Goal: Information Seeking & Learning: Learn about a topic

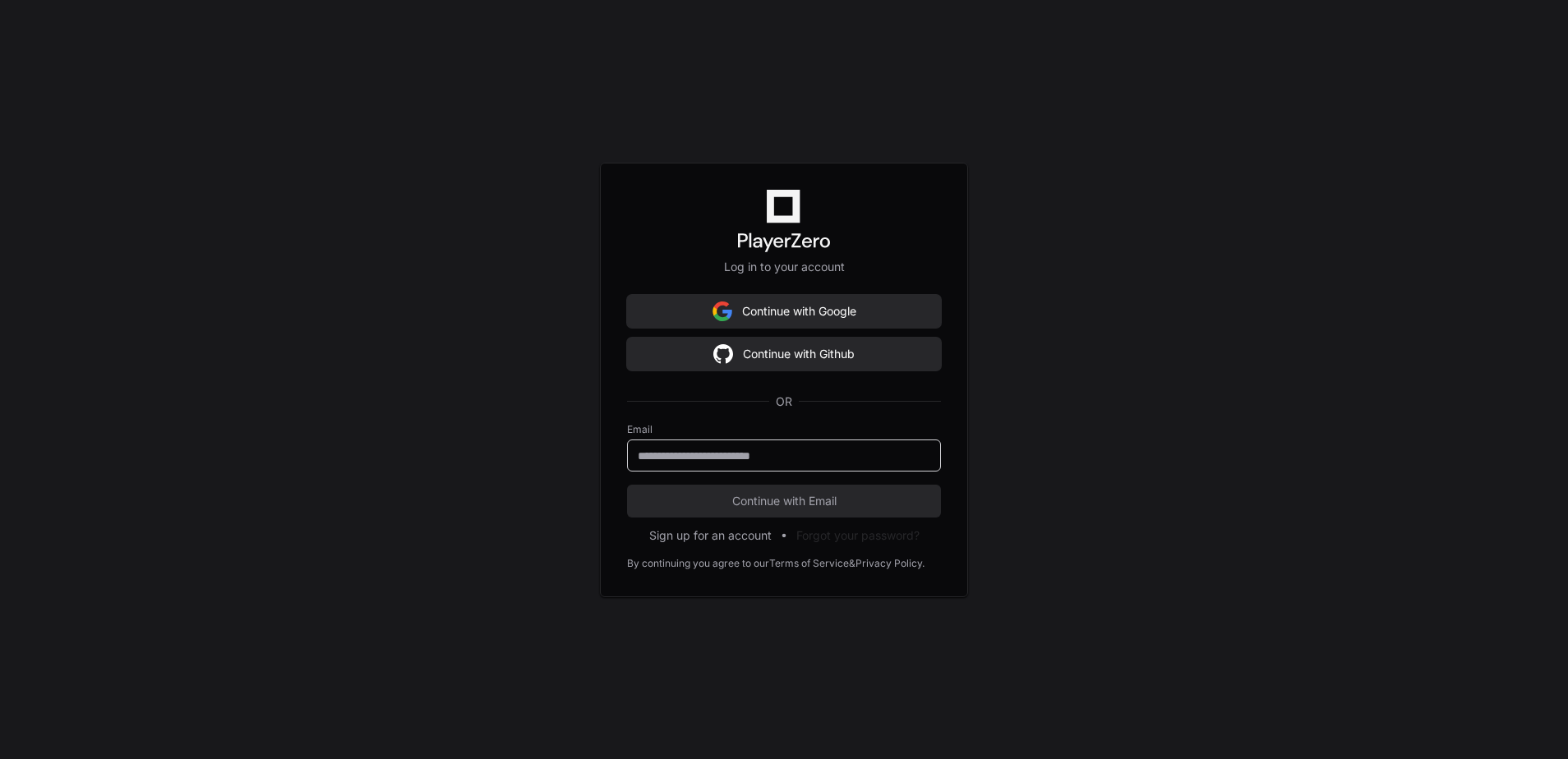
click at [729, 459] on input "email" at bounding box center [784, 456] width 293 height 16
type input "**********"
click at [751, 501] on span "Continue with Email" at bounding box center [784, 500] width 314 height 16
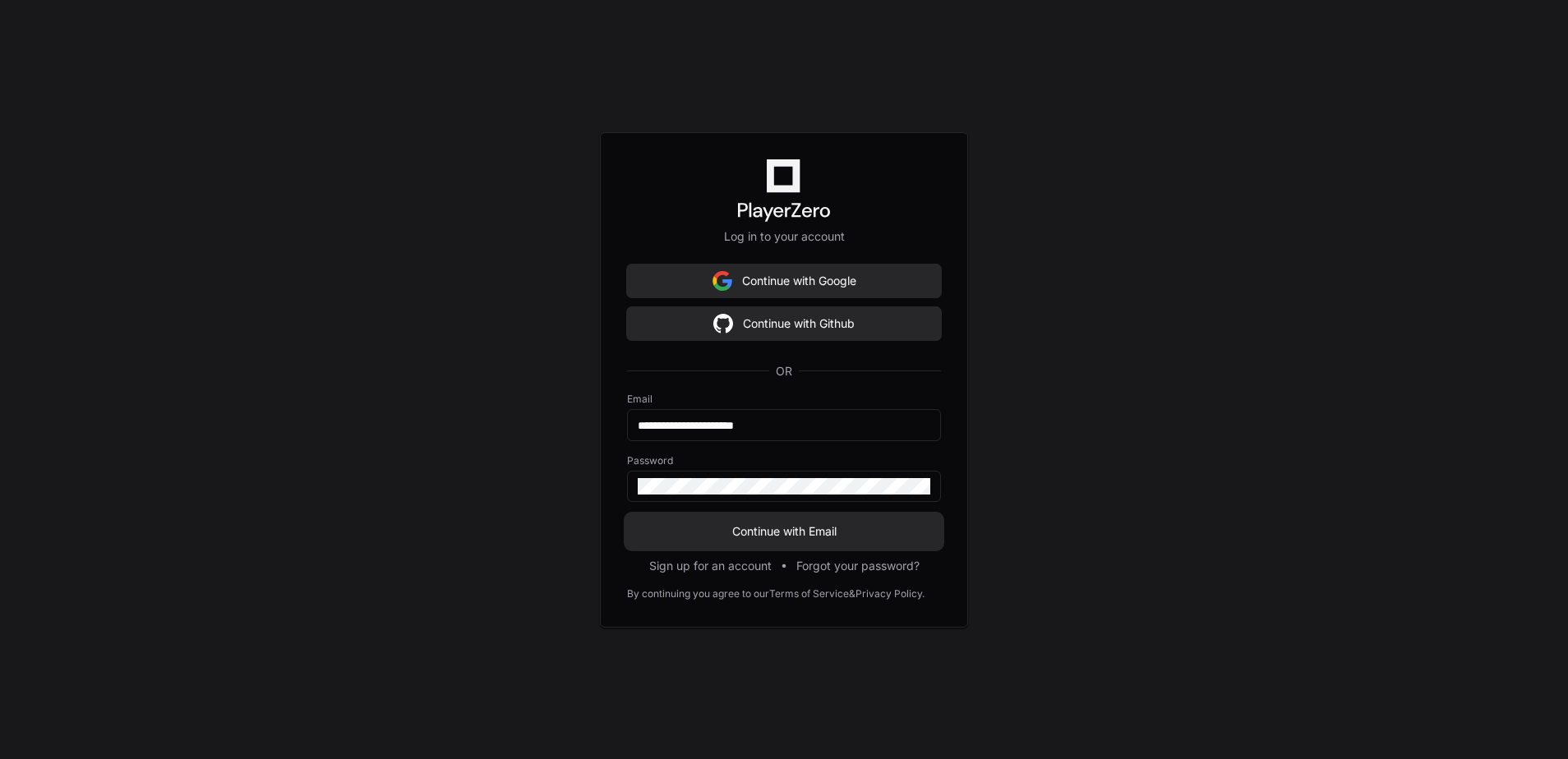
click at [755, 532] on span "Continue with Email" at bounding box center [784, 531] width 314 height 16
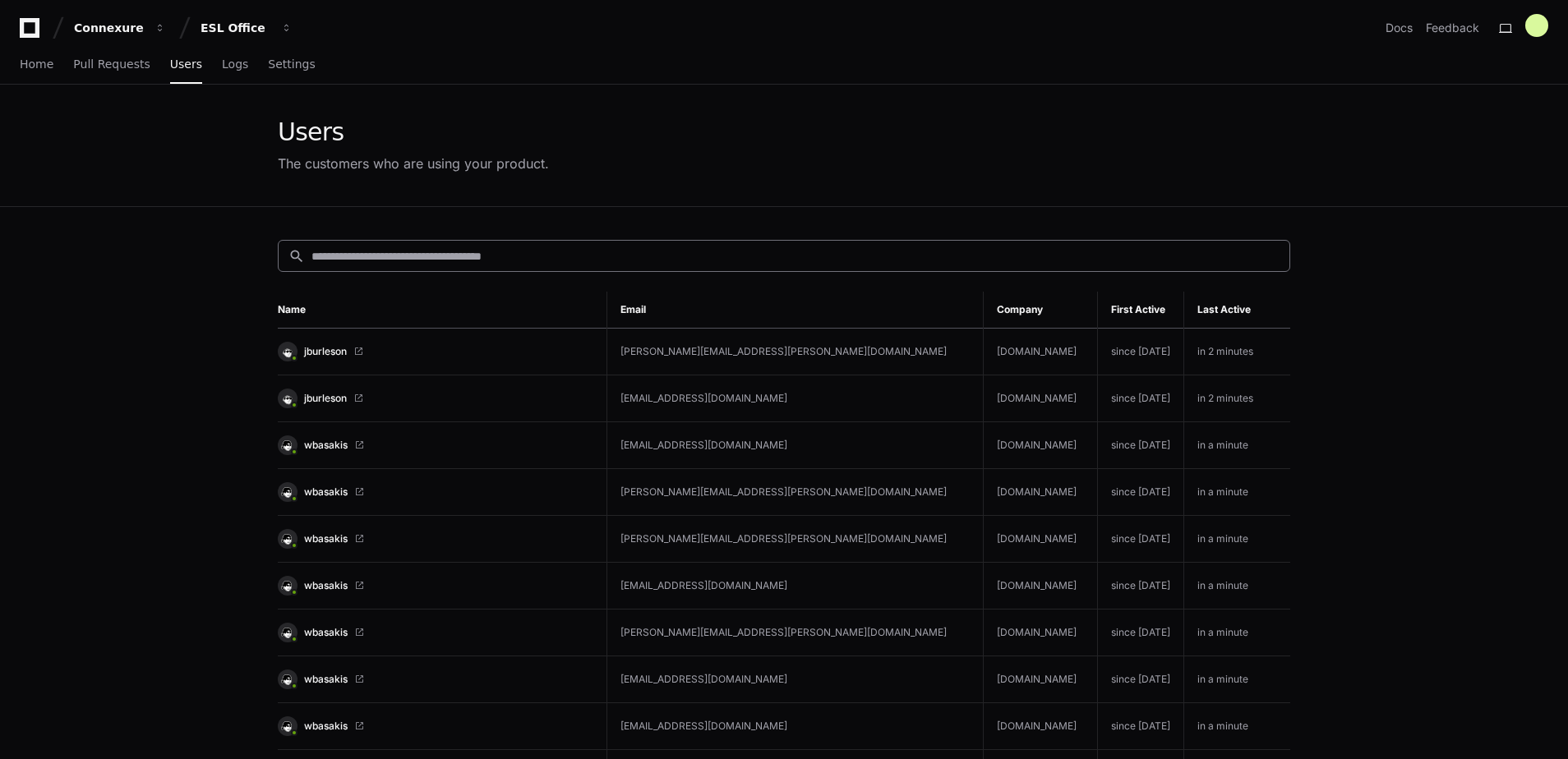
click at [684, 256] on input at bounding box center [795, 256] width 967 height 16
type input "*******"
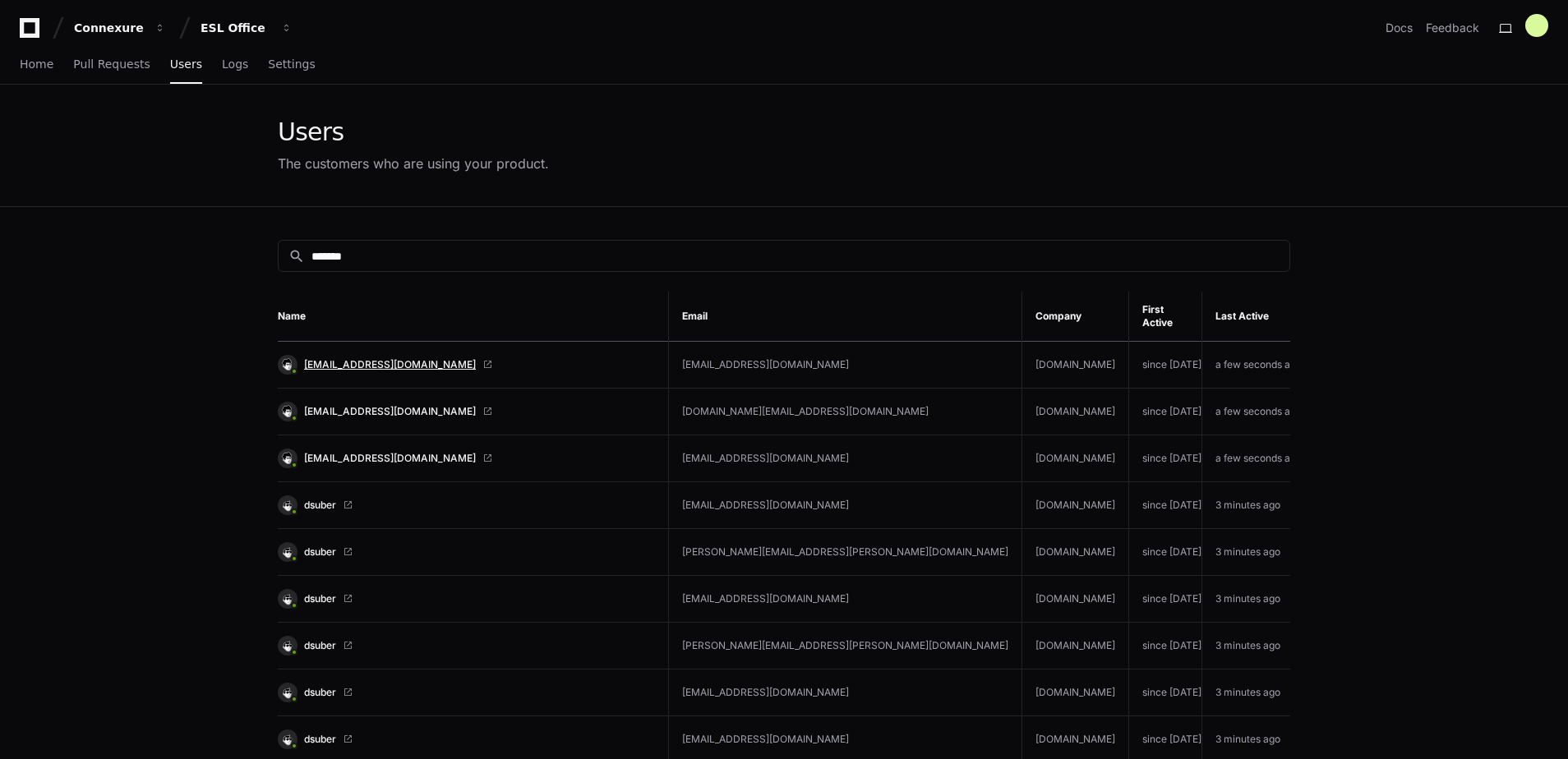
click at [392, 358] on span "svc-dy.datateam@cfins.com" at bounding box center [390, 364] width 171 height 13
click at [222, 62] on span "Logs" at bounding box center [235, 63] width 26 height 10
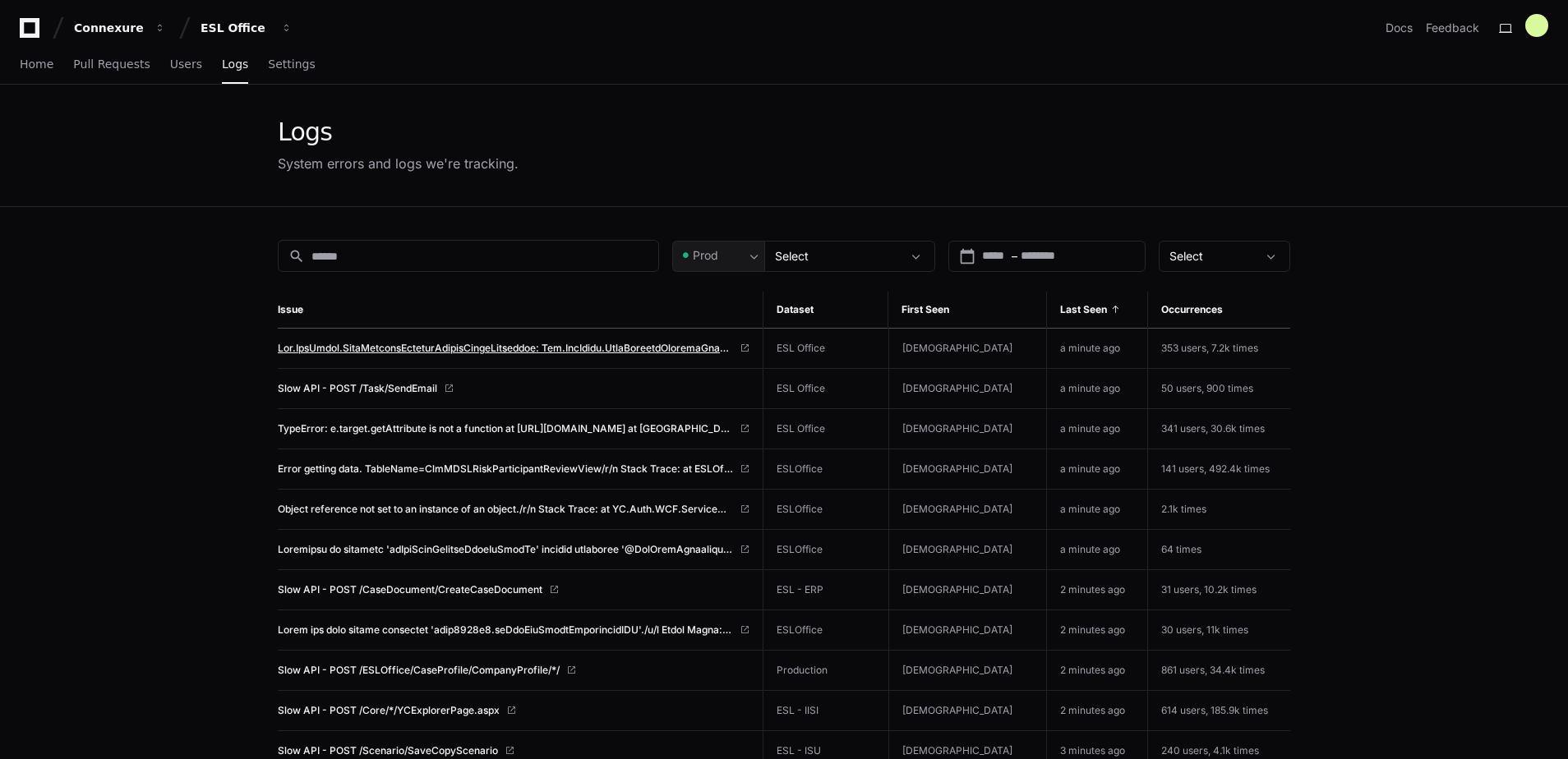
click at [444, 348] on span at bounding box center [505, 348] width 455 height 13
click at [354, 426] on span "TypeError: e.target.getAttribute is not a function at https://go.playerzero.app…" at bounding box center [505, 428] width 455 height 13
click at [406, 258] on input at bounding box center [479, 256] width 336 height 16
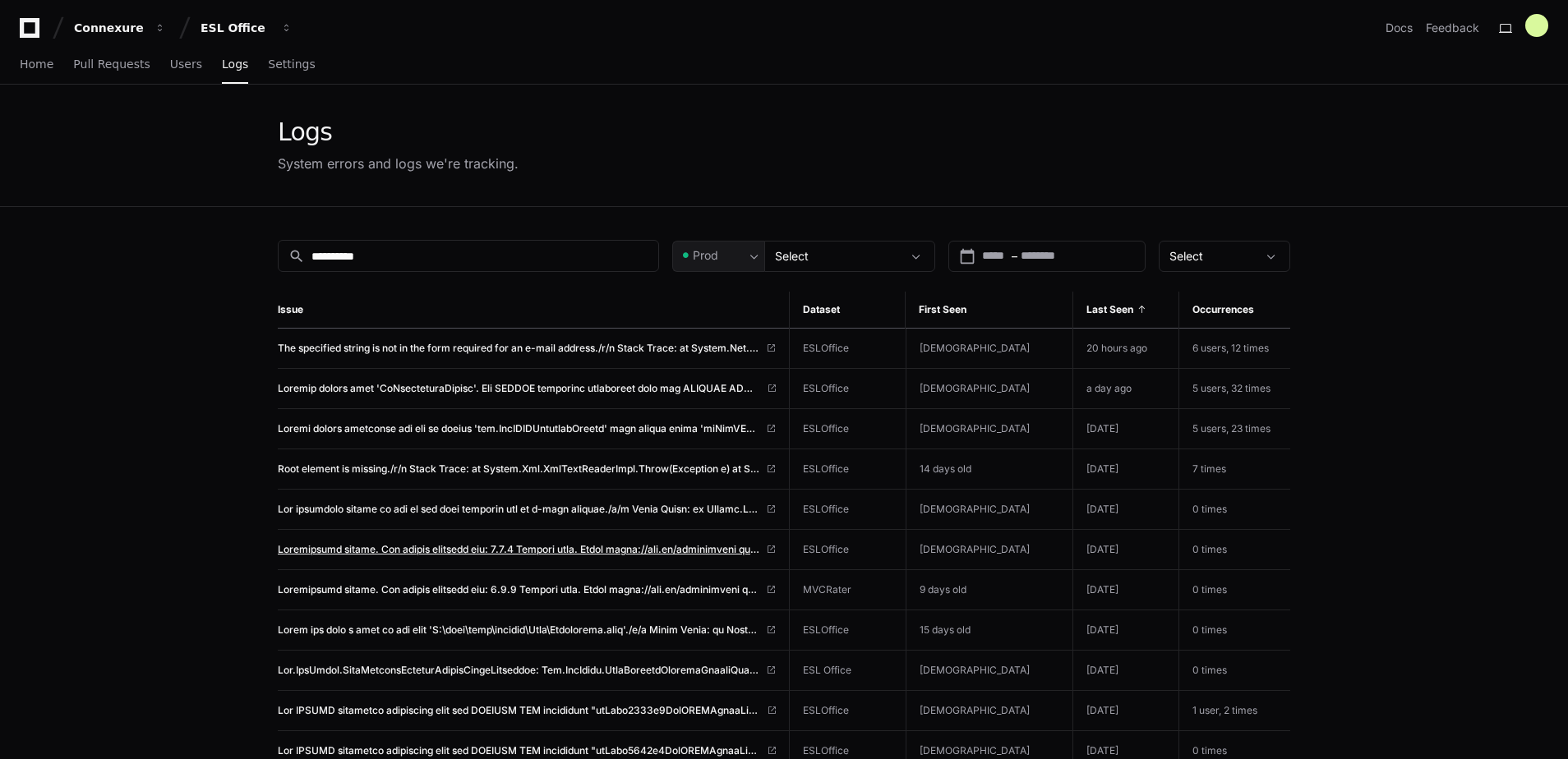
click at [462, 547] on span at bounding box center [518, 549] width 481 height 13
click at [572, 631] on span at bounding box center [518, 630] width 481 height 13
click at [404, 253] on input "**********" at bounding box center [479, 256] width 336 height 16
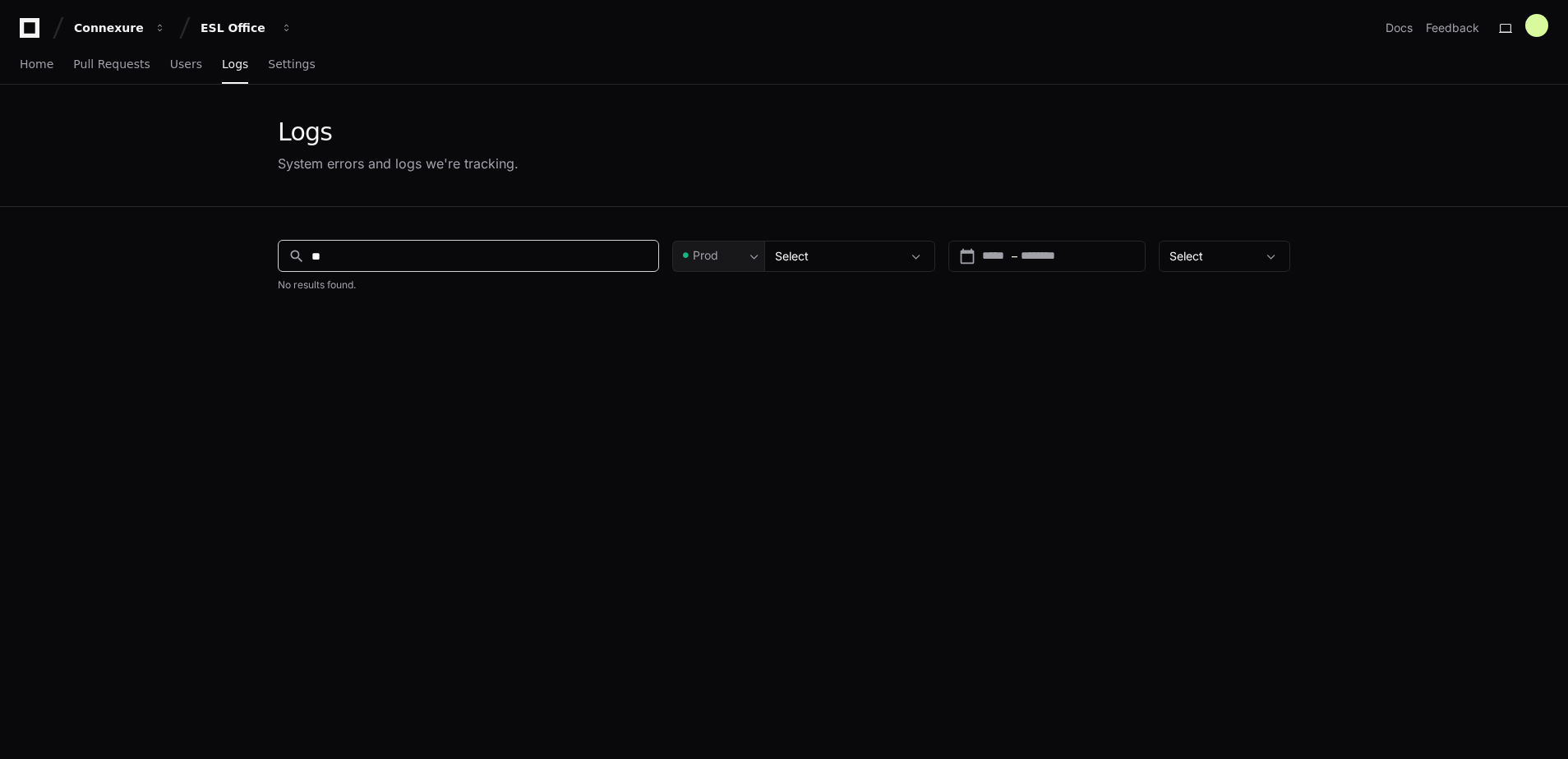
type input "*"
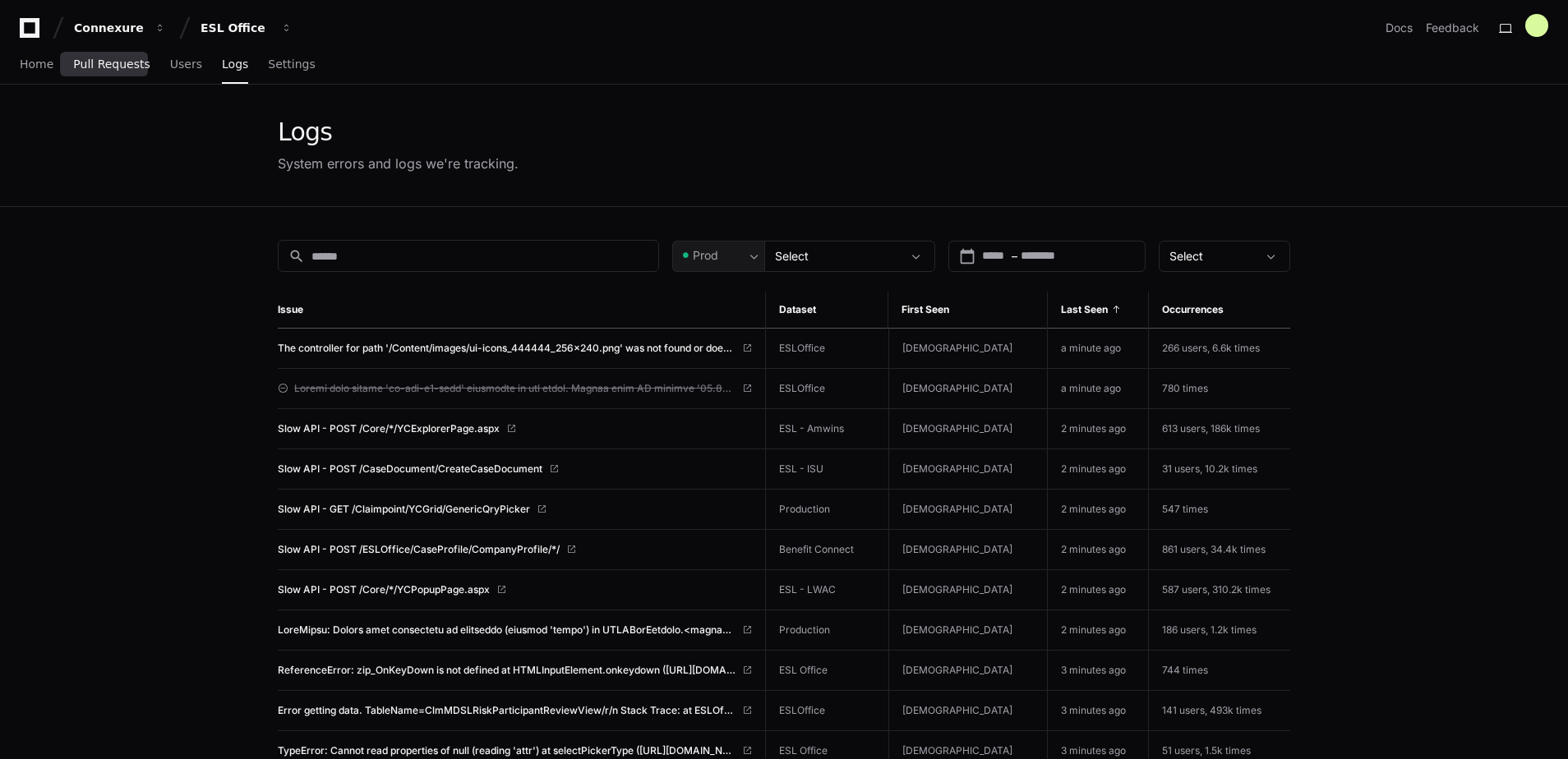
click at [104, 59] on span "Pull Requests" at bounding box center [112, 63] width 77 height 10
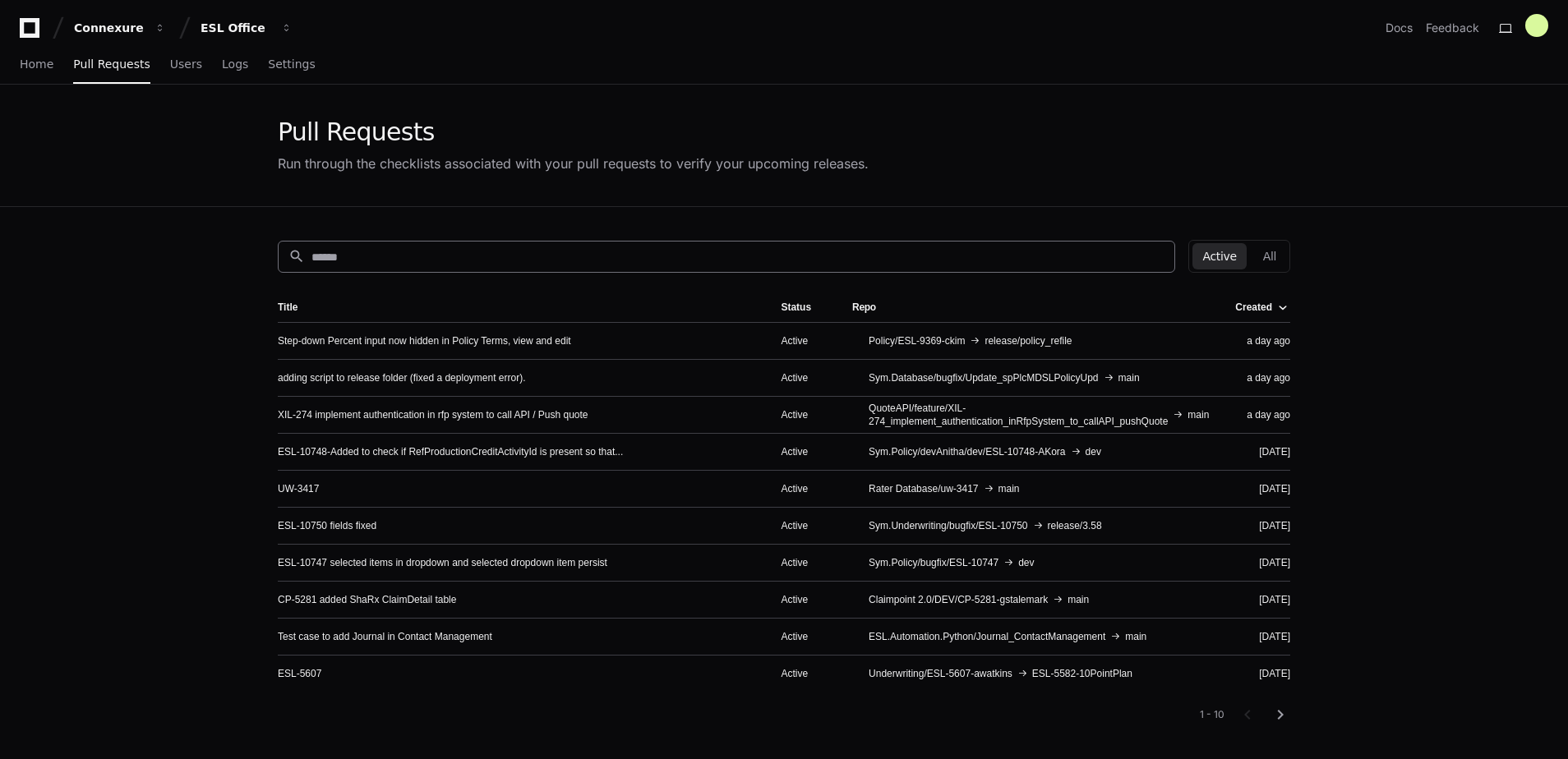
click at [378, 244] on div "search" at bounding box center [726, 257] width 897 height 32
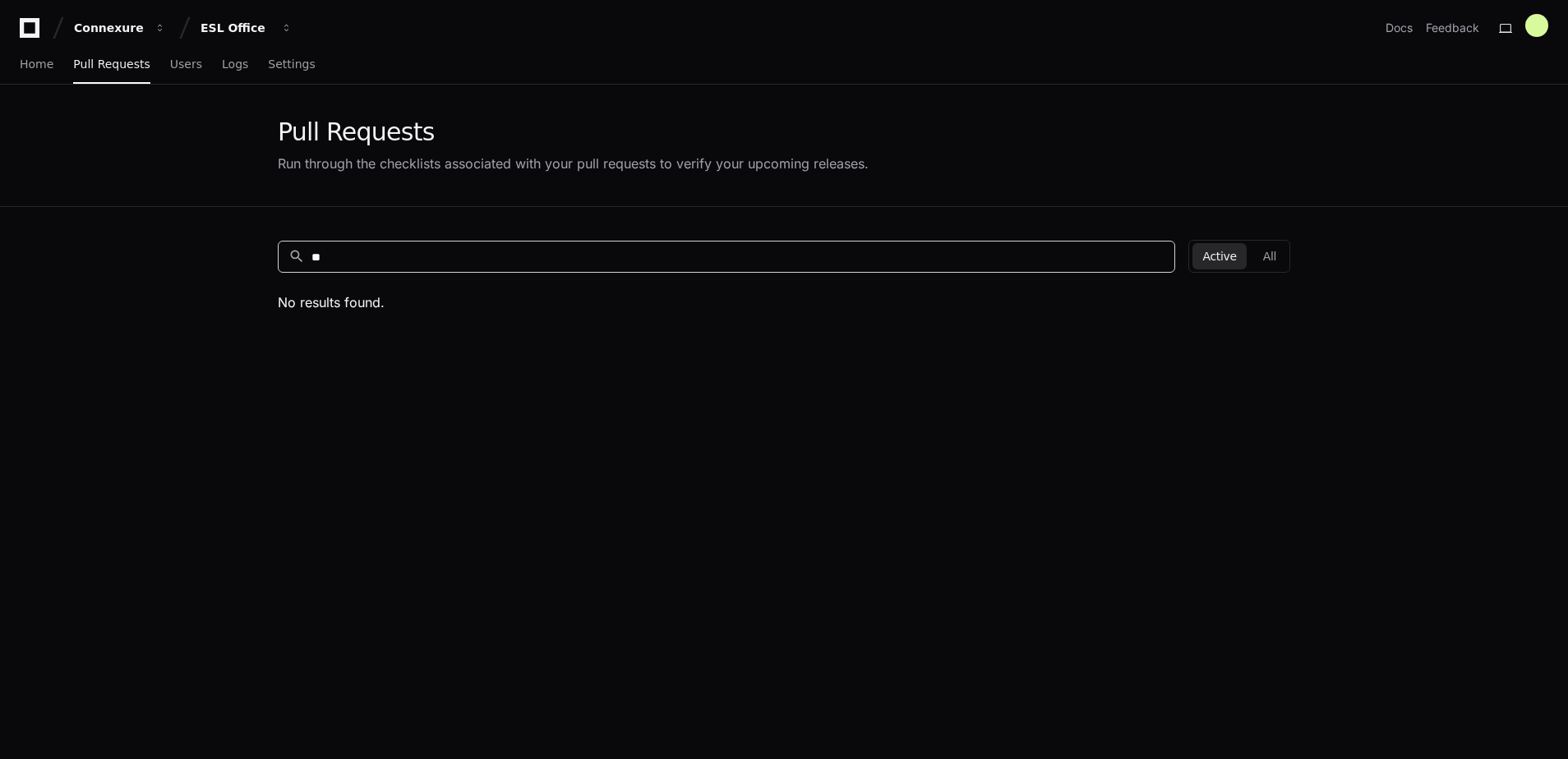
type input "*"
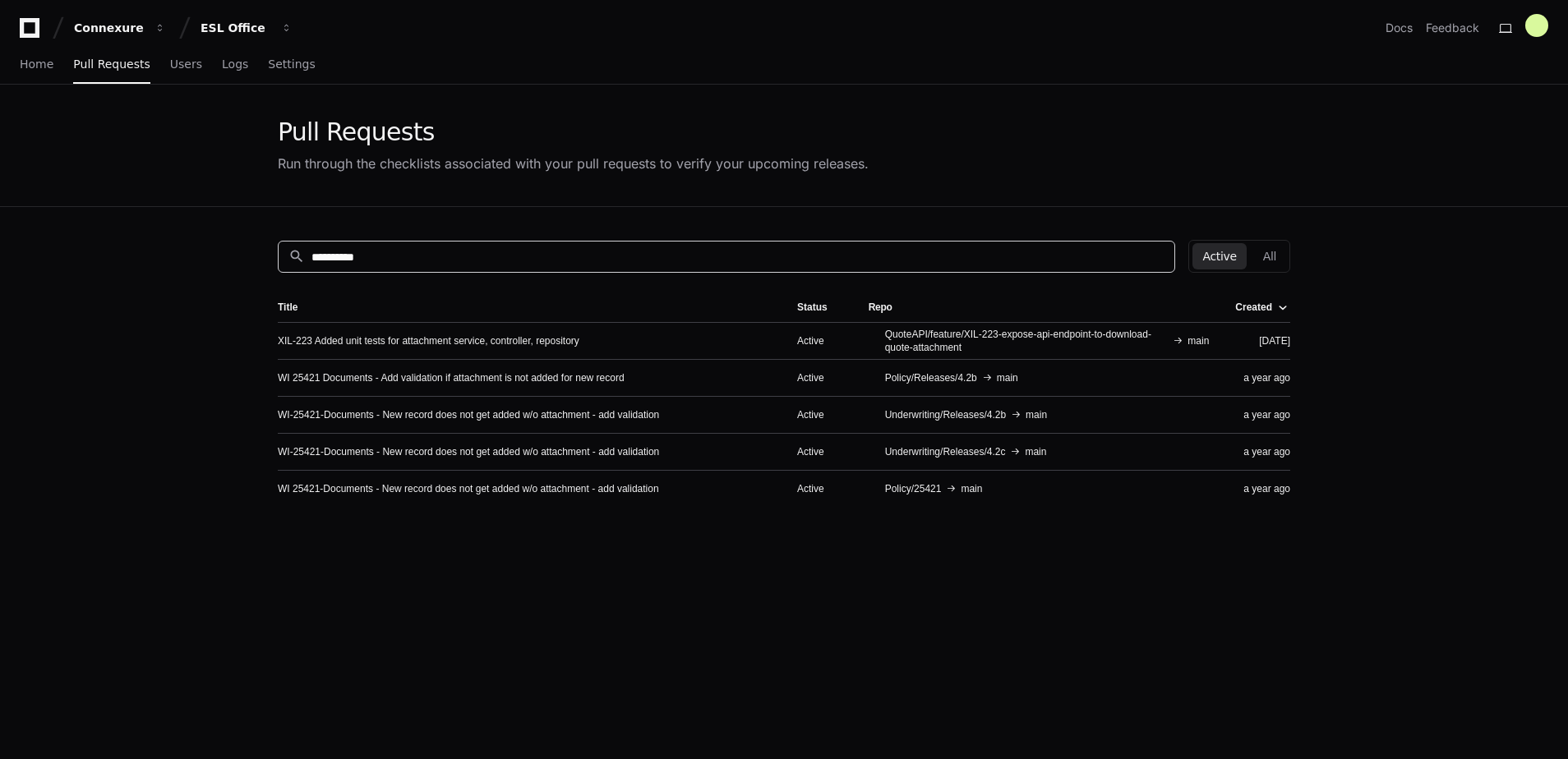
type input "**********"
click at [228, 386] on app-pull-request-list-page "**********" at bounding box center [784, 525] width 1568 height 881
click at [458, 456] on link "WI-25421-Documents - New record does not get added w/o attachment - add validat…" at bounding box center [468, 451] width 381 height 13
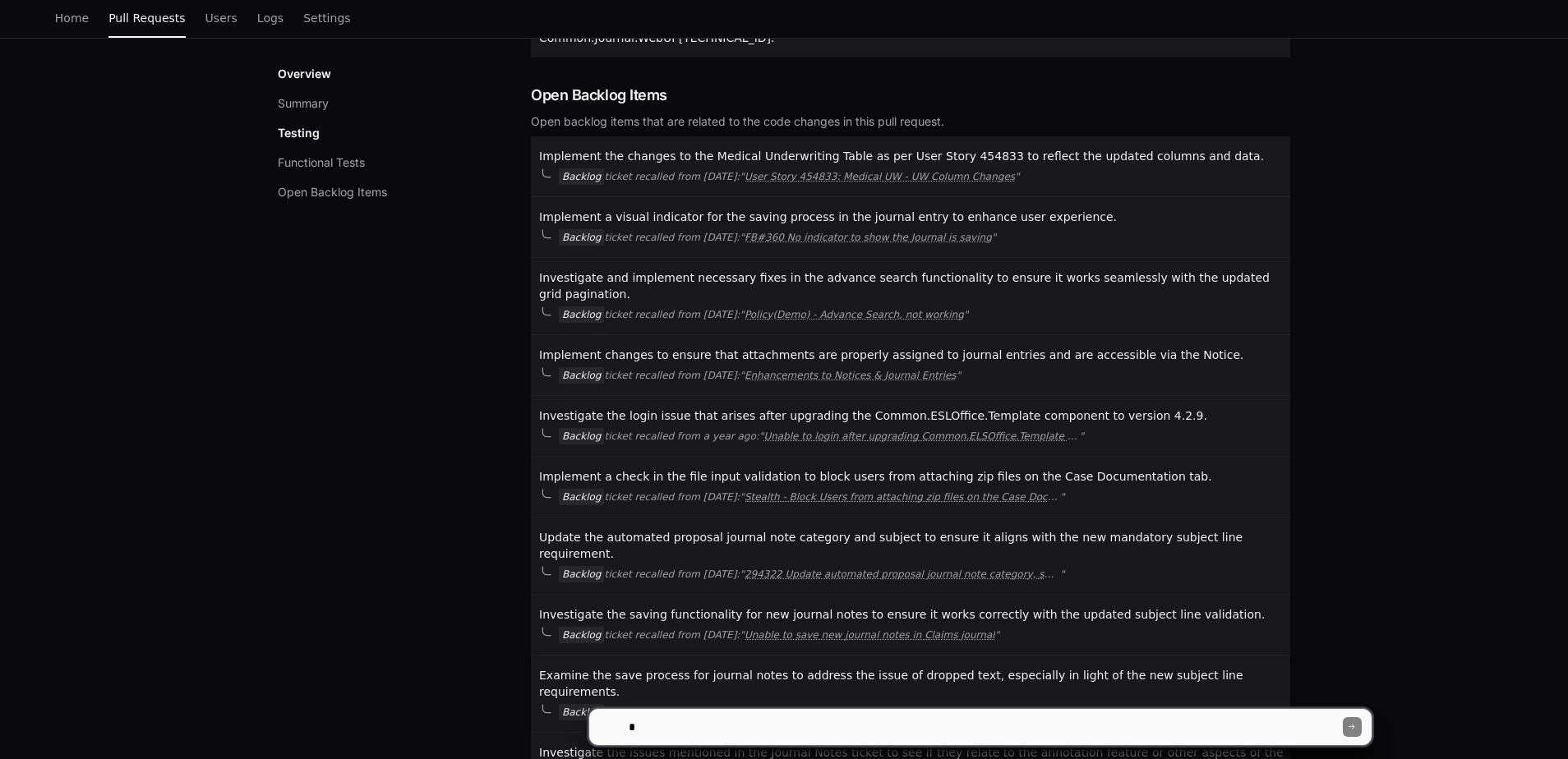
scroll to position [1712, 0]
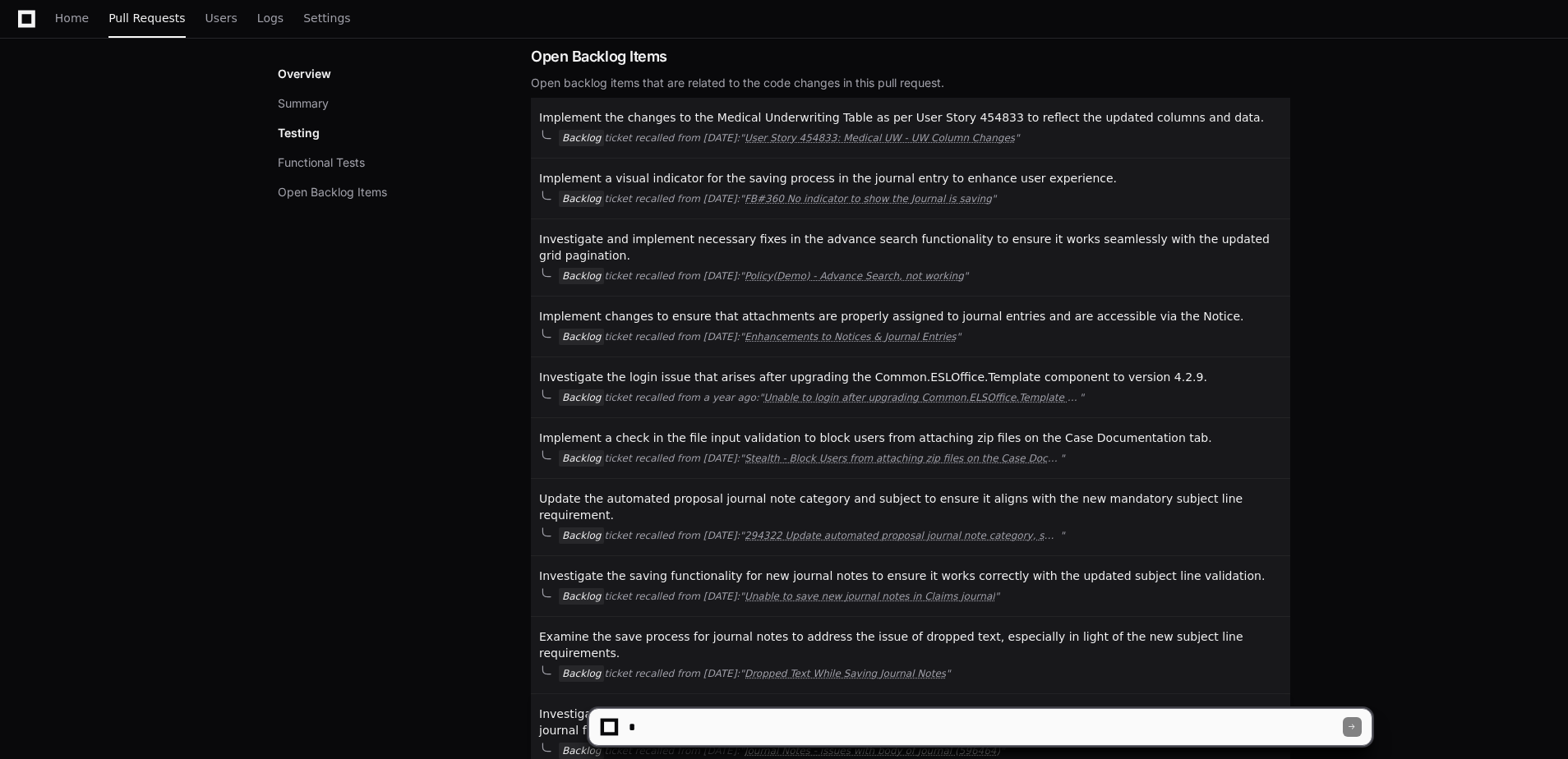
click at [820, 744] on link "Journal Notes - issues with body of journal (596464)" at bounding box center [872, 750] width 255 height 13
click at [319, 196] on button "Open Backlog Items" at bounding box center [332, 192] width 109 height 16
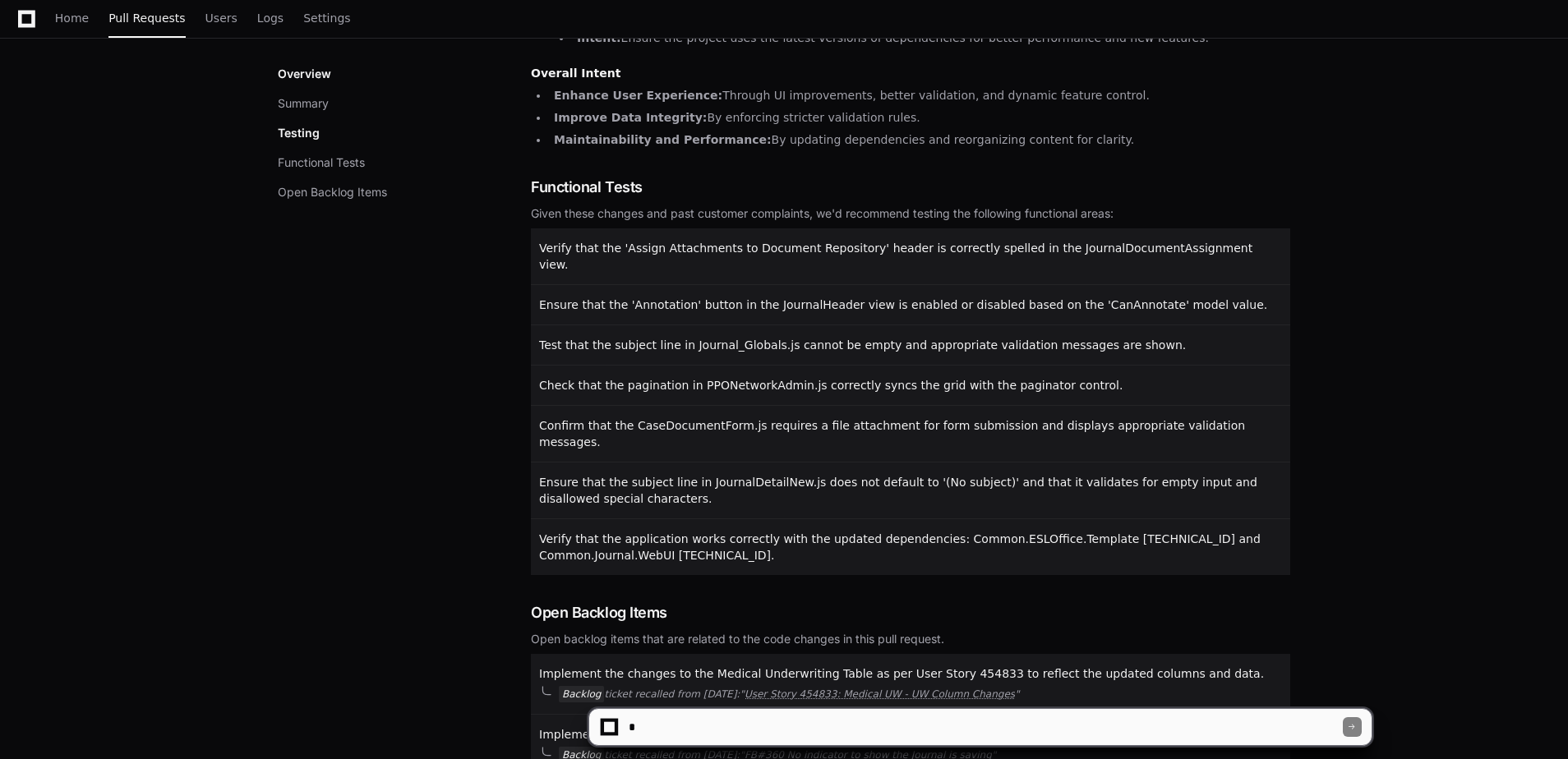
scroll to position [1154, 0]
click at [786, 532] on span "Verify that the application works correctly with the updated dependencies: Comm…" at bounding box center [900, 547] width 721 height 29
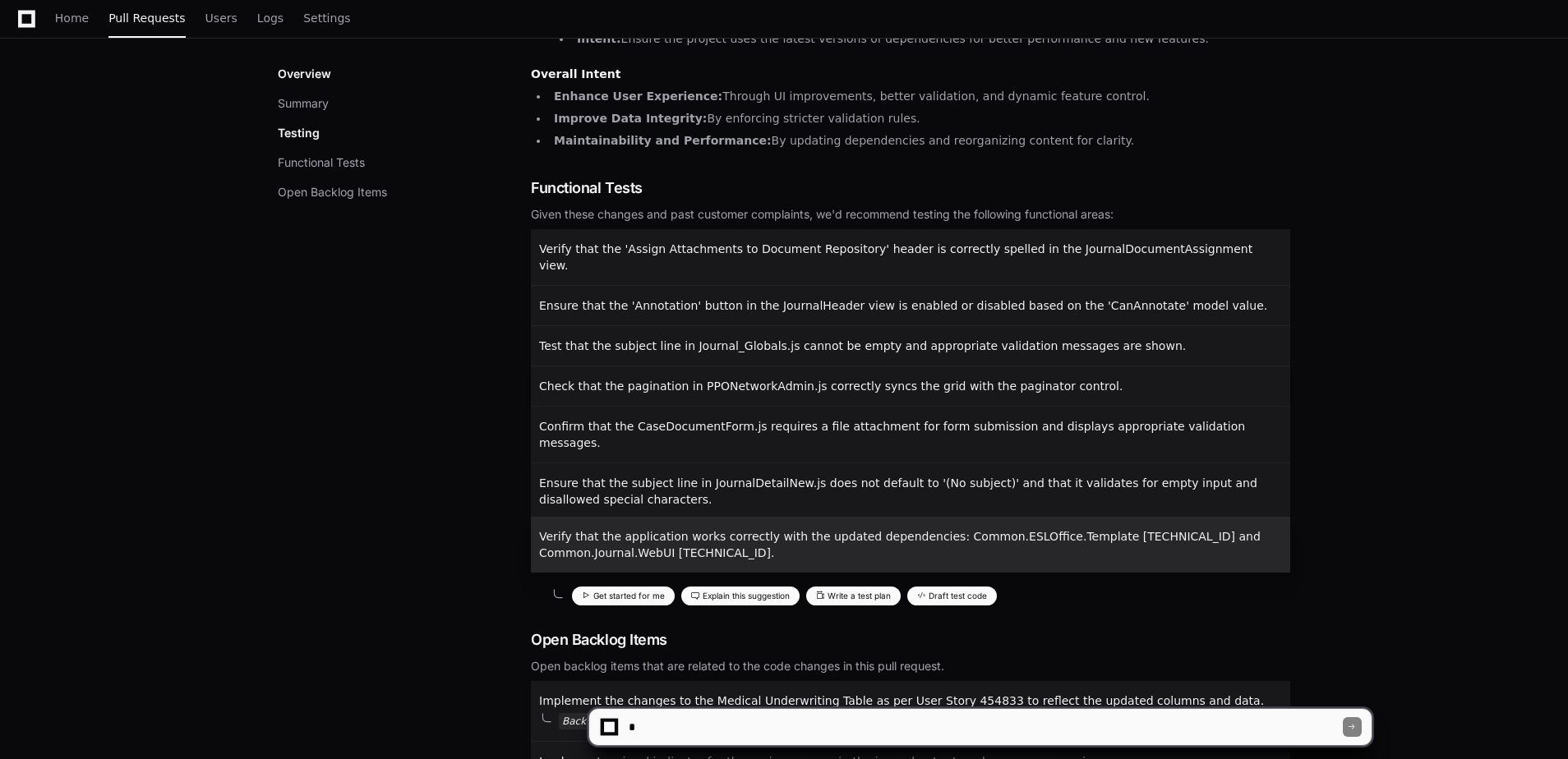
click at [678, 379] on span "Check that the pagination in PPONetworkAdmin.js correctly syncs the grid with t…" at bounding box center [831, 385] width 584 height 13
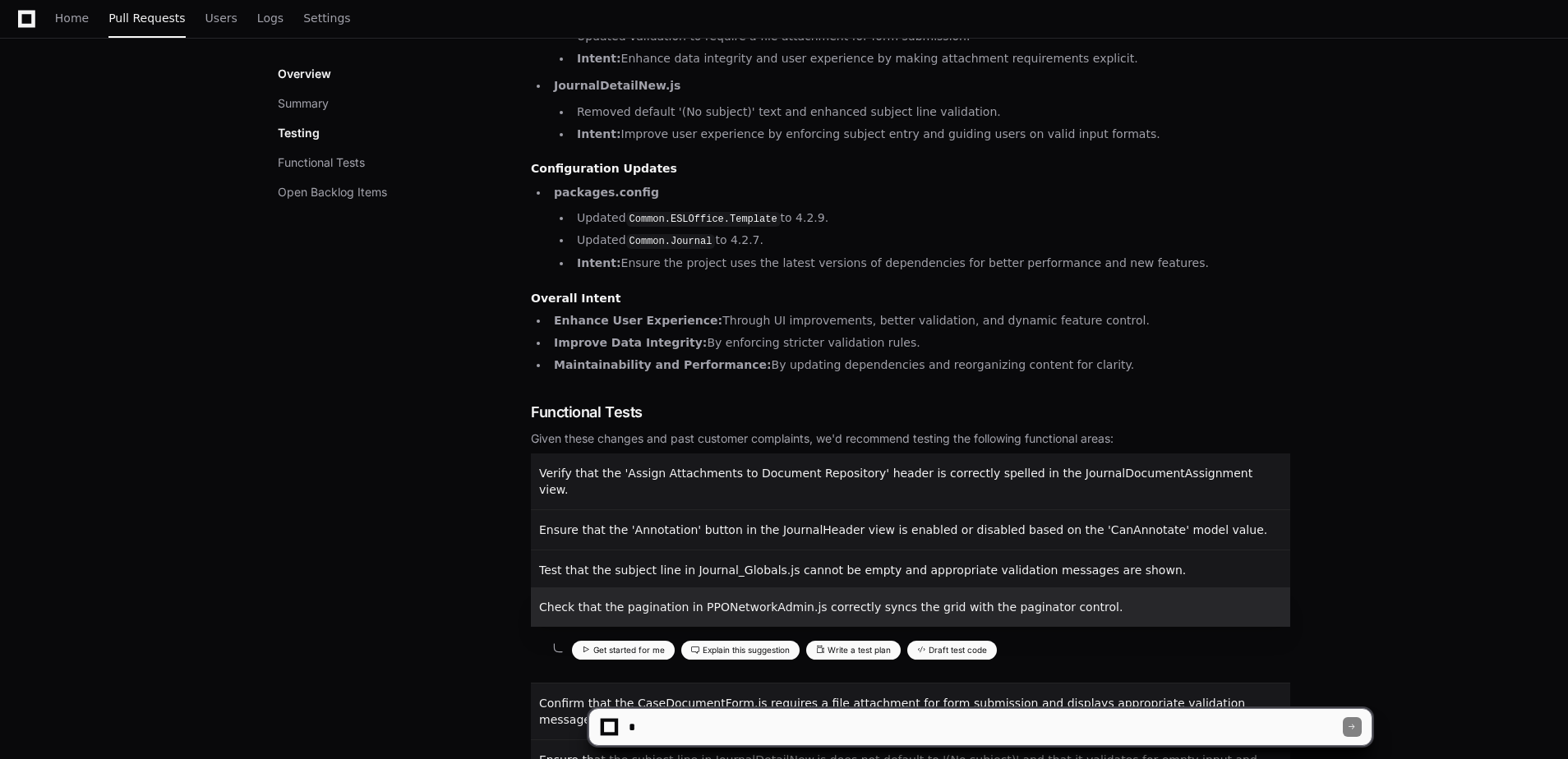
scroll to position [934, 0]
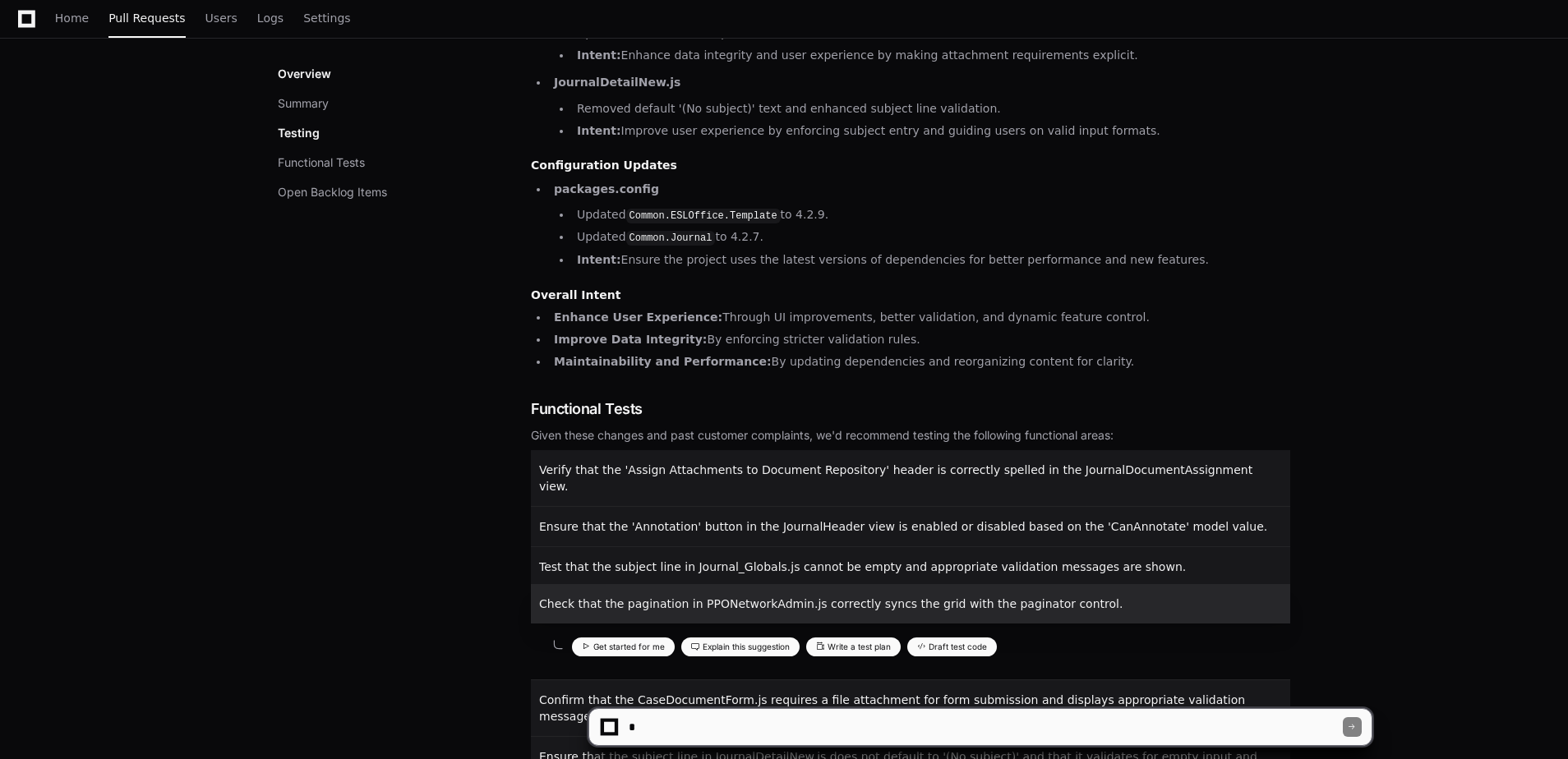
click at [615, 597] on span "Check that the pagination in PPONetworkAdmin.js correctly syncs the grid with t…" at bounding box center [831, 603] width 584 height 13
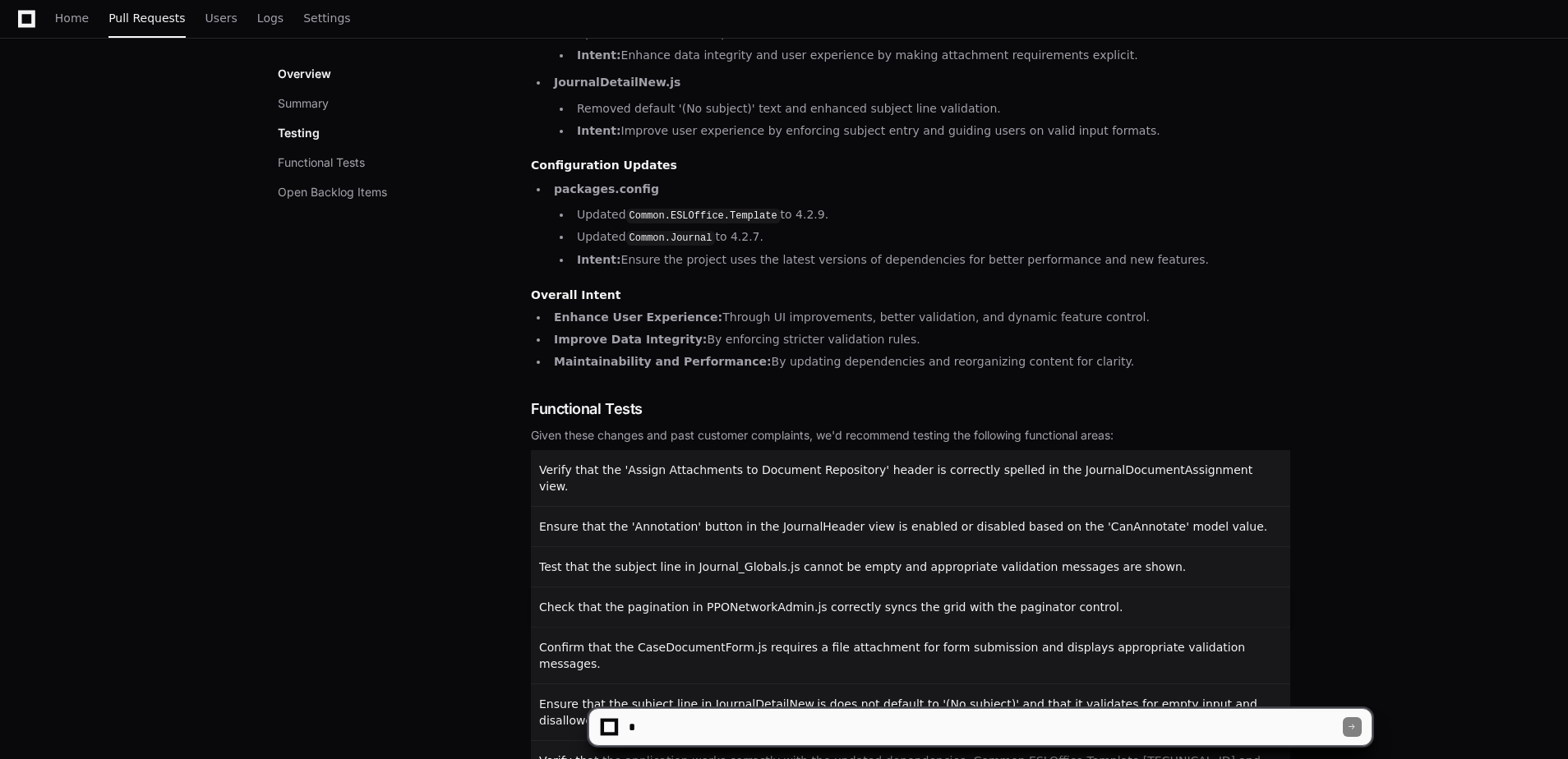
click at [615, 600] on span "Check that the pagination in PPONetworkAdmin.js correctly syncs the grid with t…" at bounding box center [831, 606] width 584 height 13
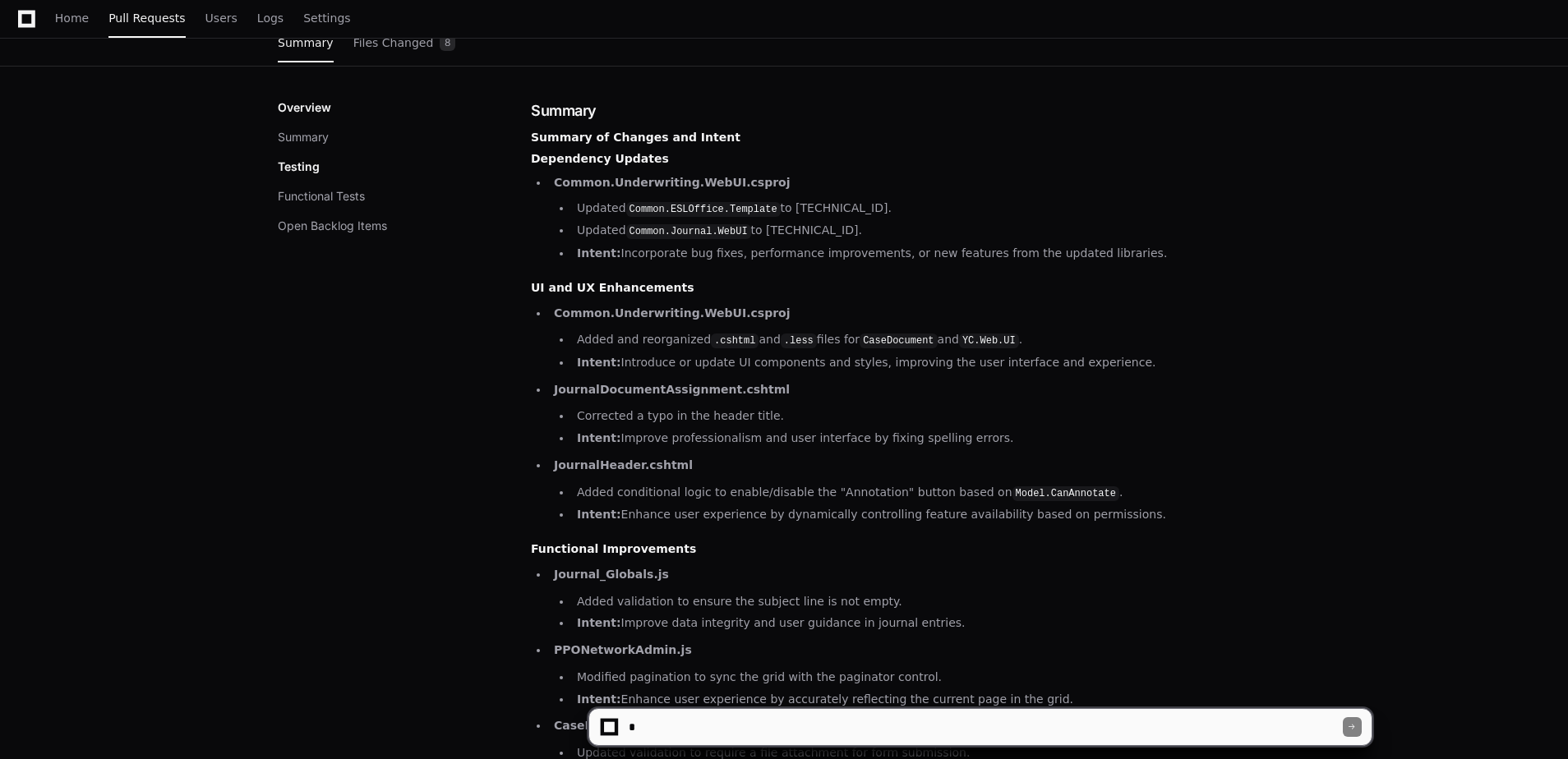
scroll to position [137, 0]
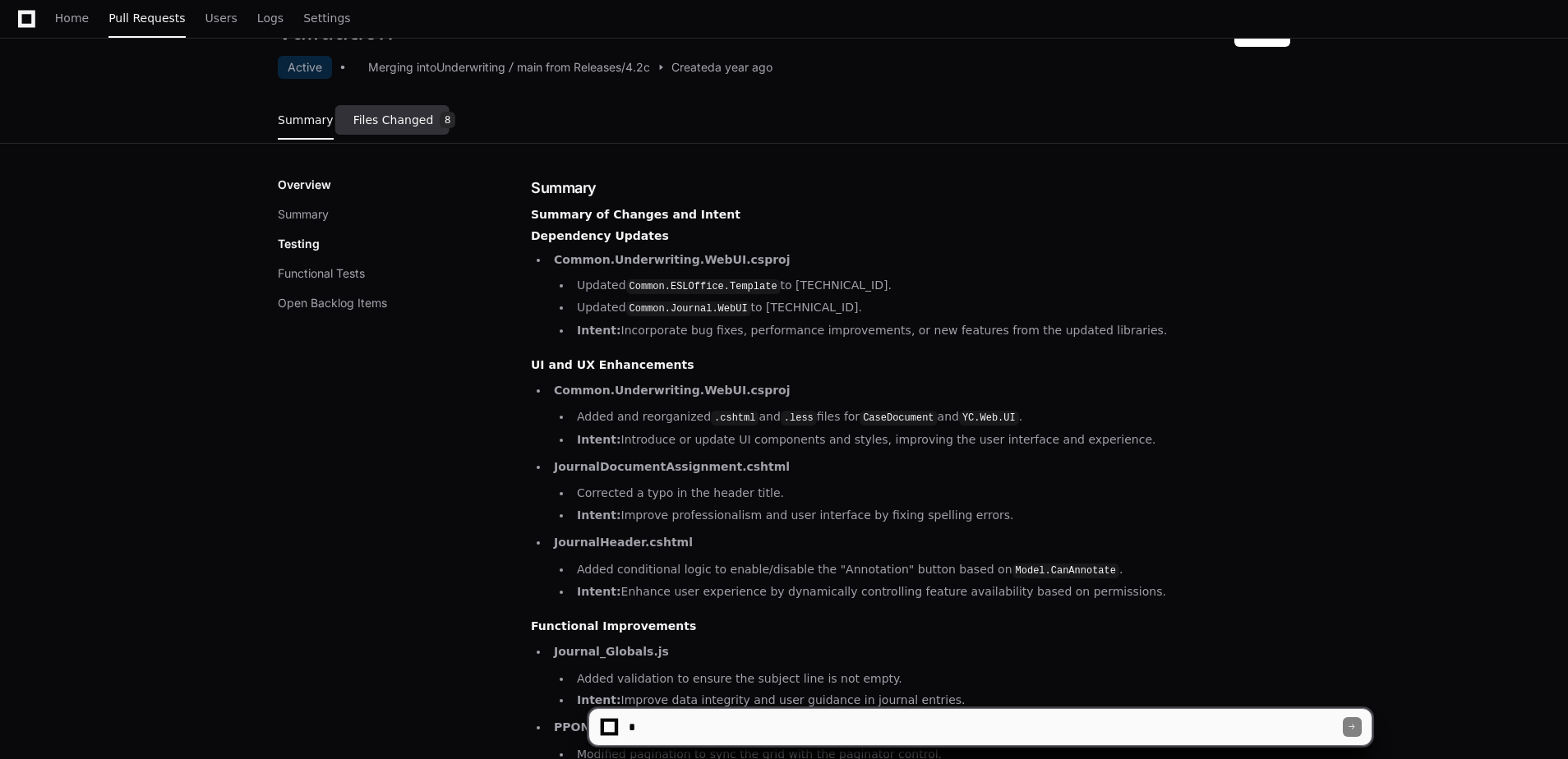
click at [388, 115] on span "Files Changed" at bounding box center [394, 120] width 80 height 10
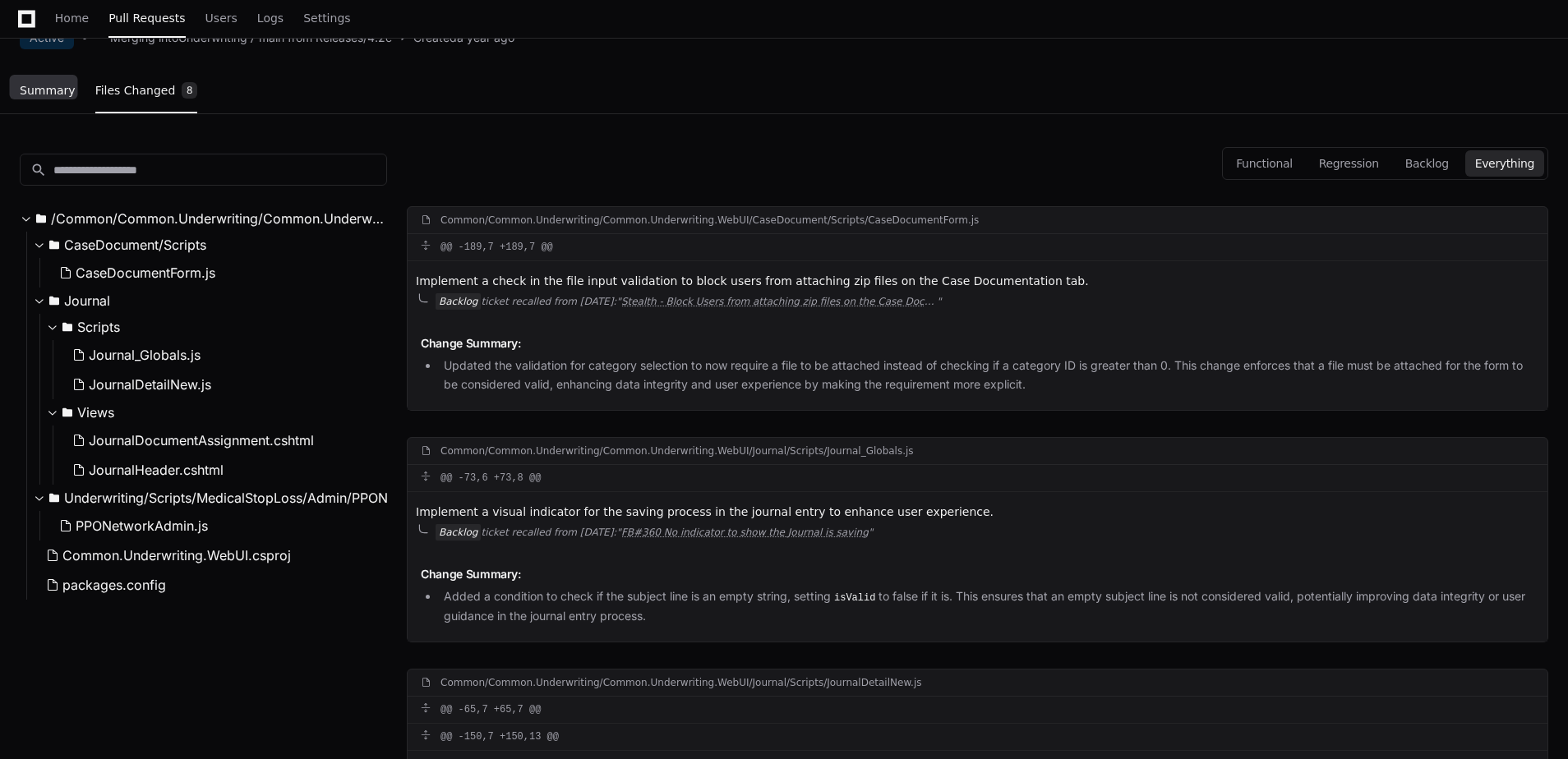
click at [48, 91] on span "Summary" at bounding box center [47, 90] width 56 height 10
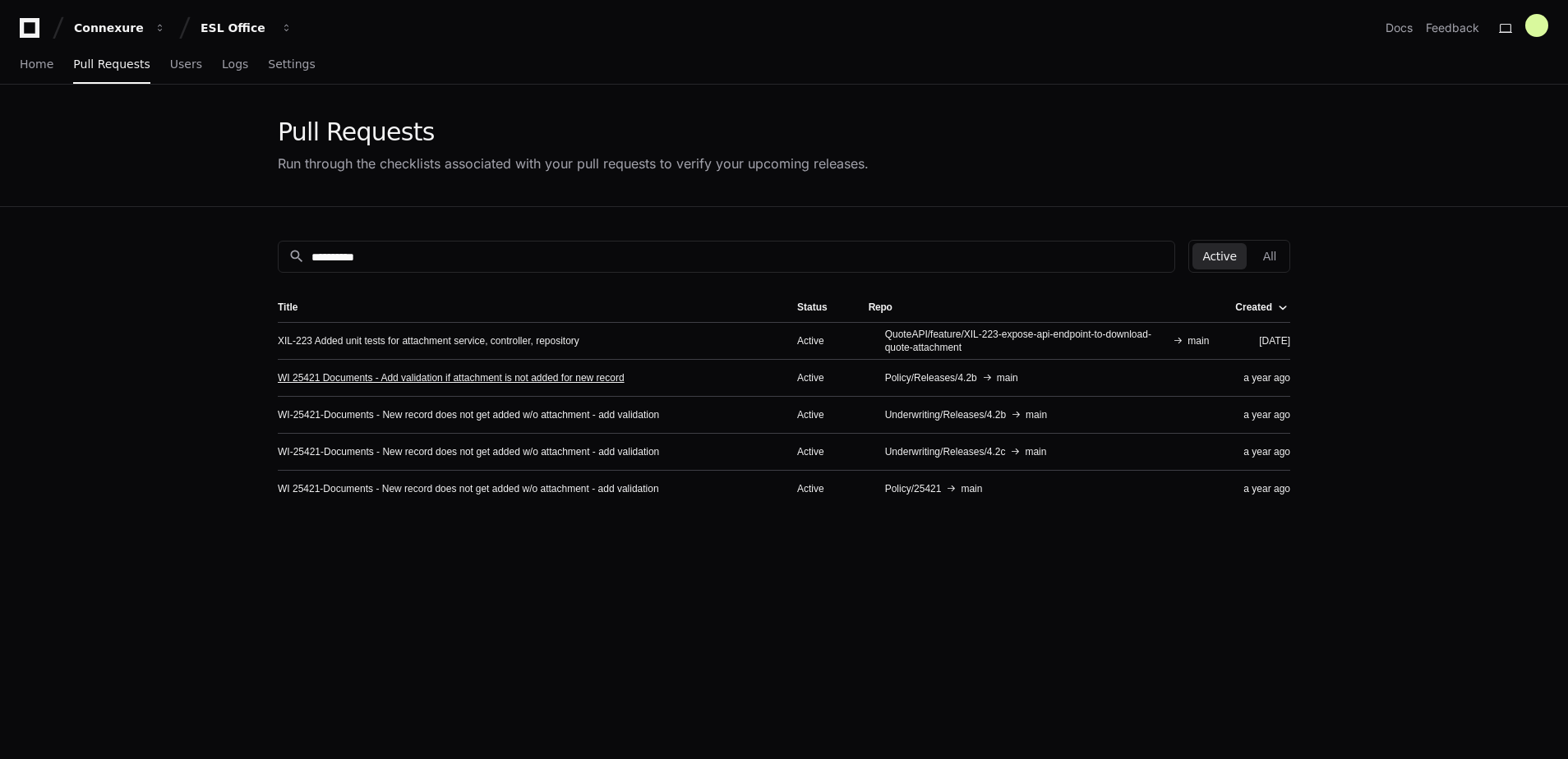
click at [402, 374] on link "WI 25421 Documents - Add validation if attachment is not added for new record" at bounding box center [451, 377] width 346 height 13
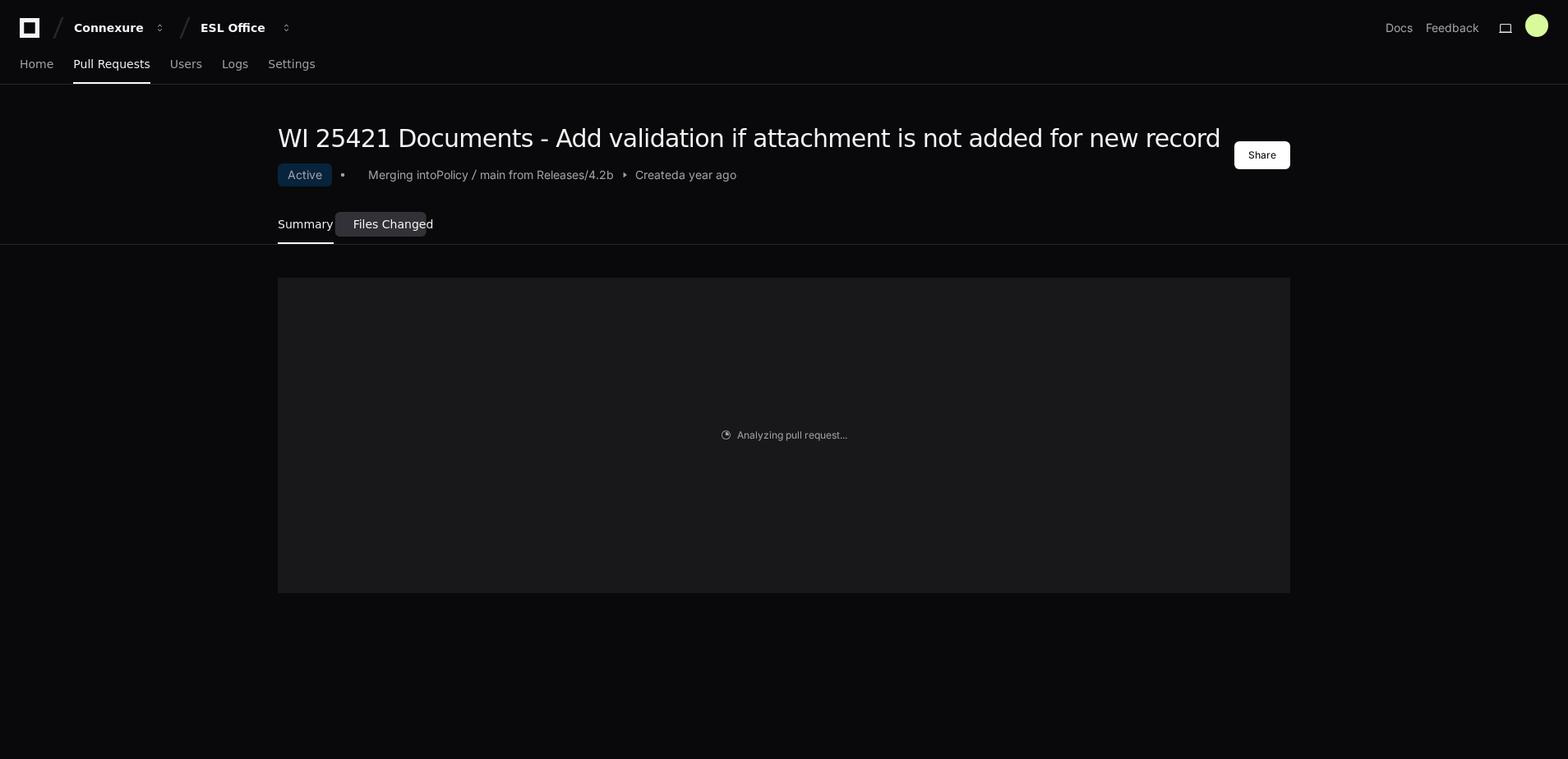
click at [382, 219] on span "Files Changed" at bounding box center [394, 224] width 80 height 10
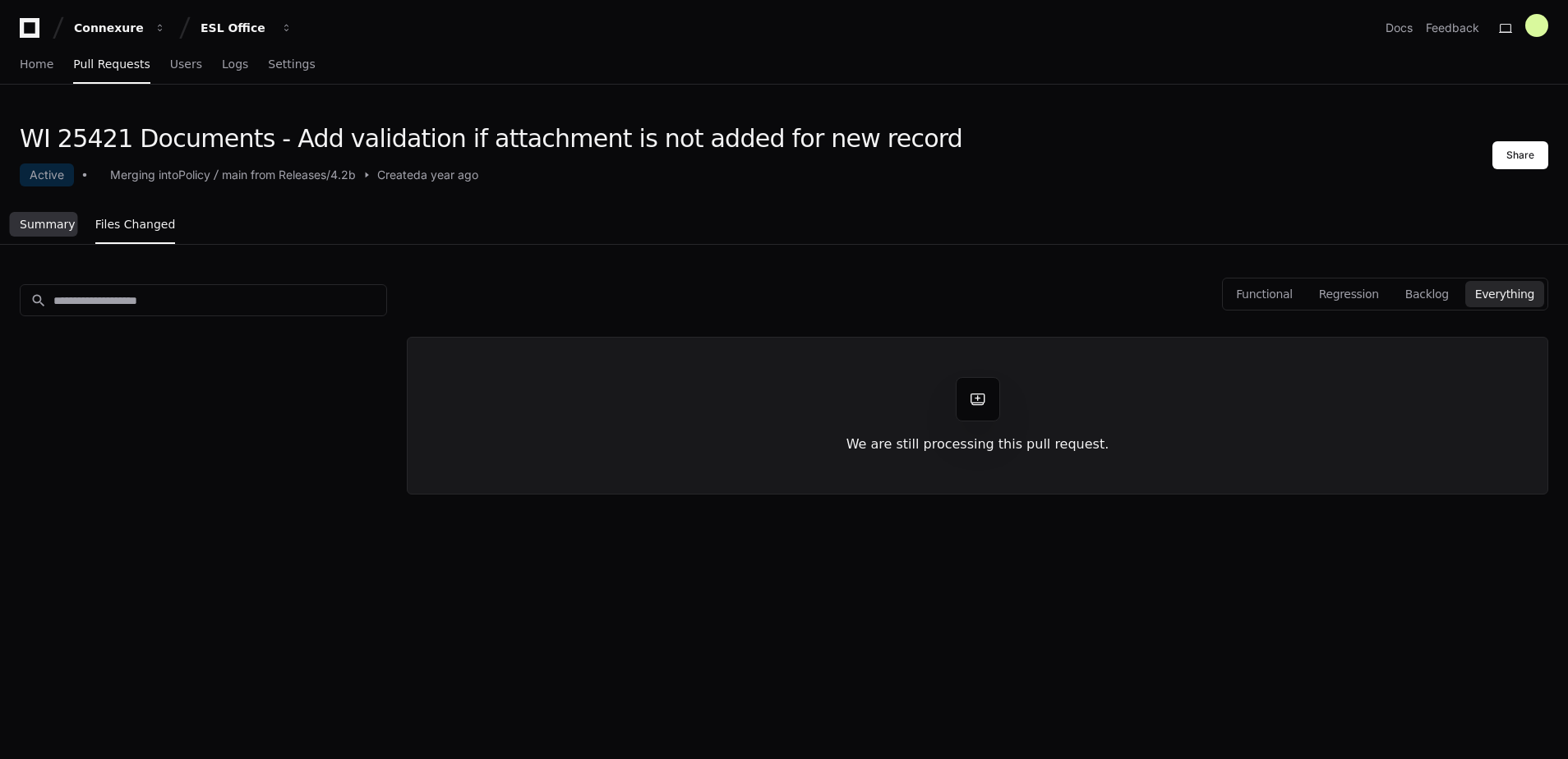
click at [44, 235] on link "Summary" at bounding box center [47, 225] width 56 height 37
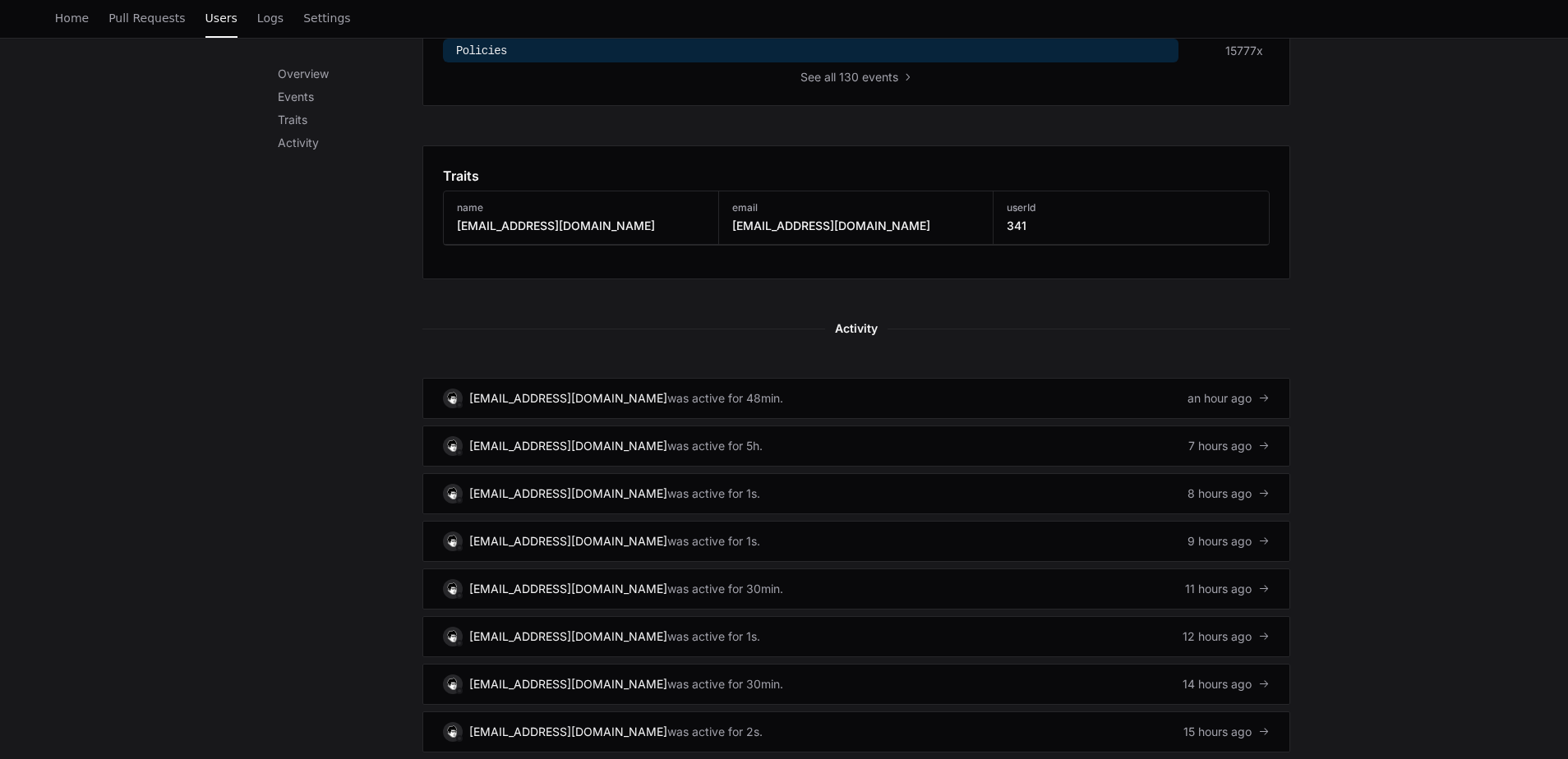
scroll to position [807, 0]
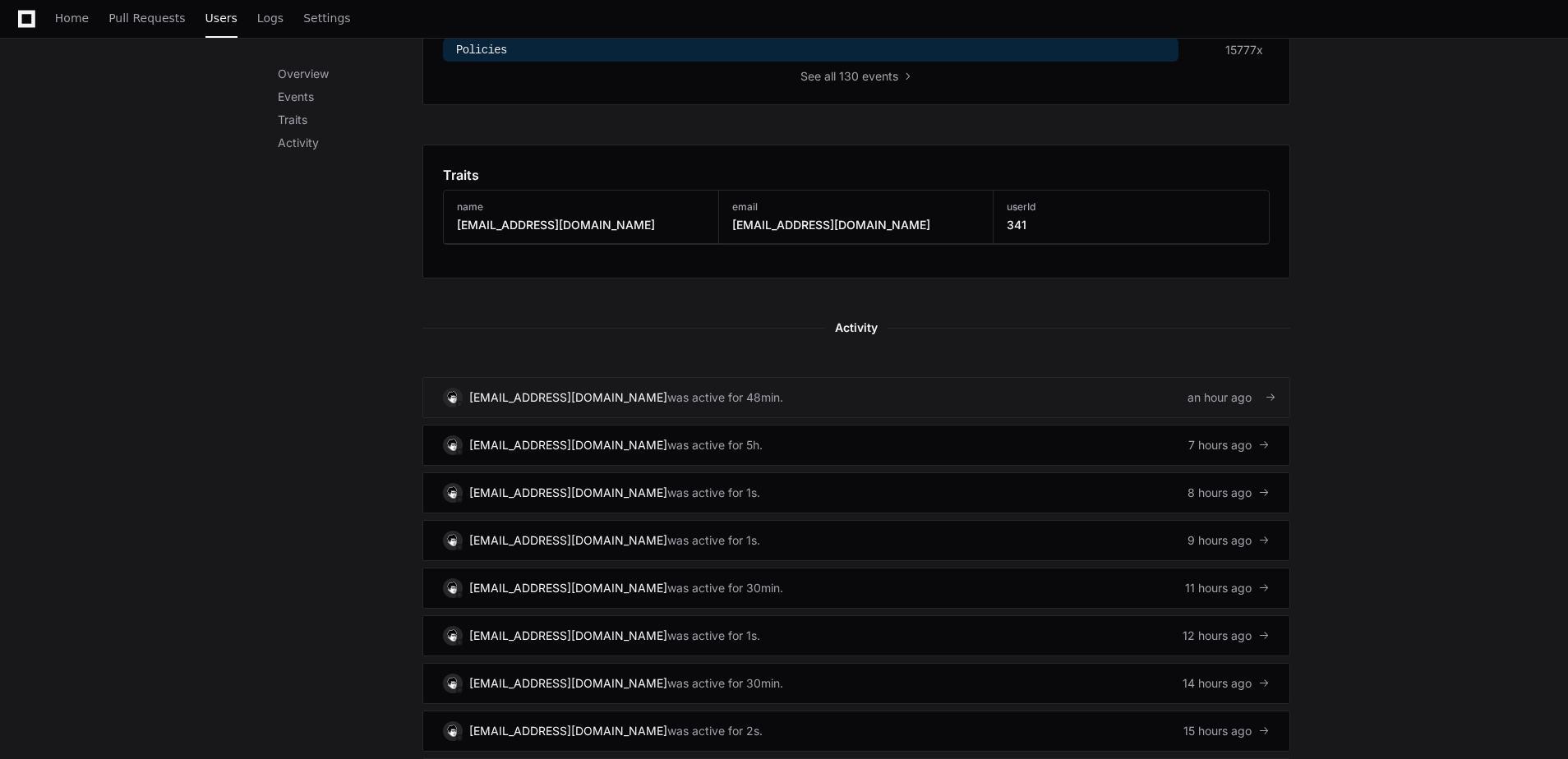
click at [1171, 405] on link "svc-dy.datateam@cfins.com was active for 48min. an hour ago" at bounding box center [856, 398] width 867 height 41
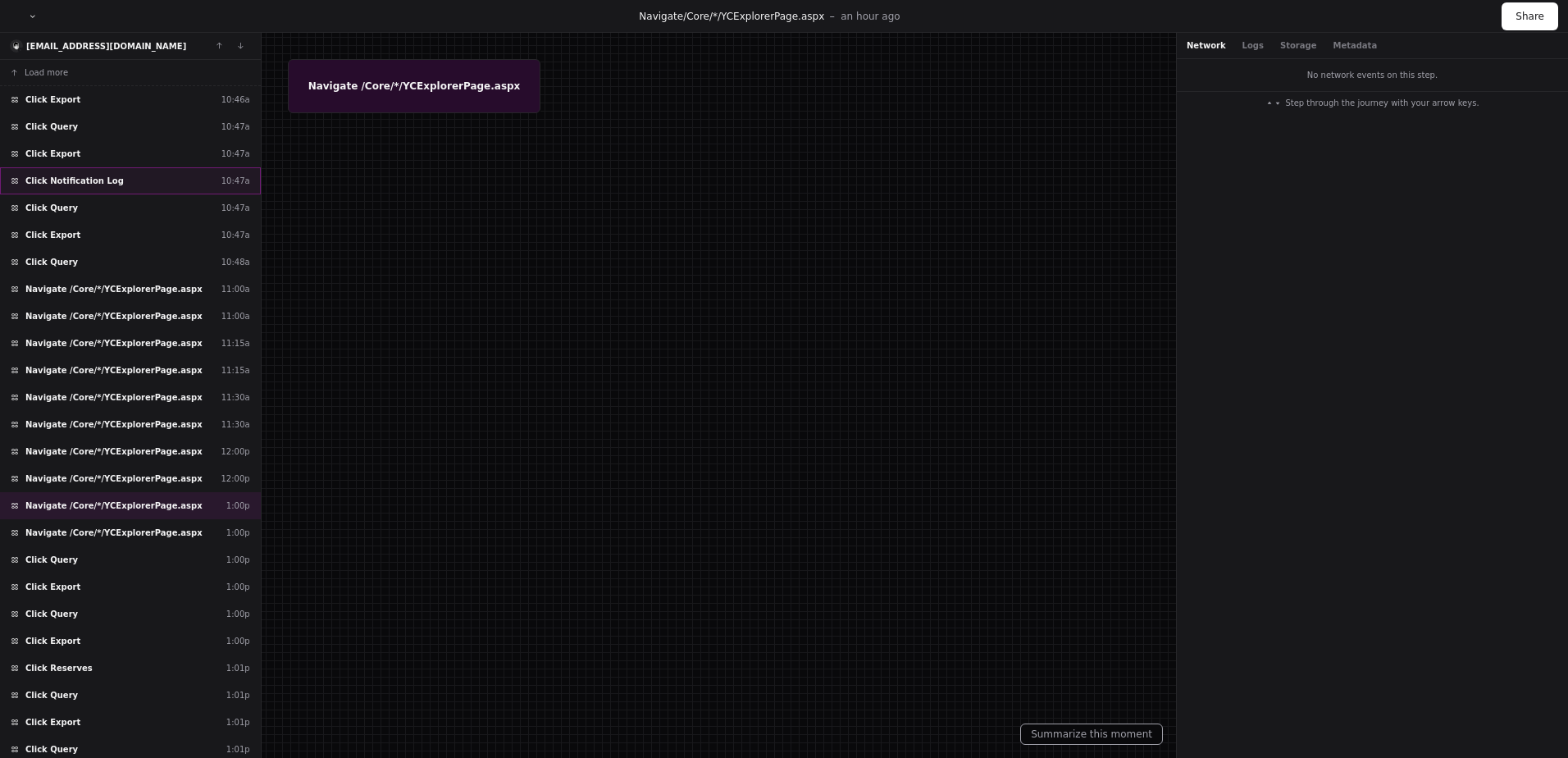
scroll to position [192, 0]
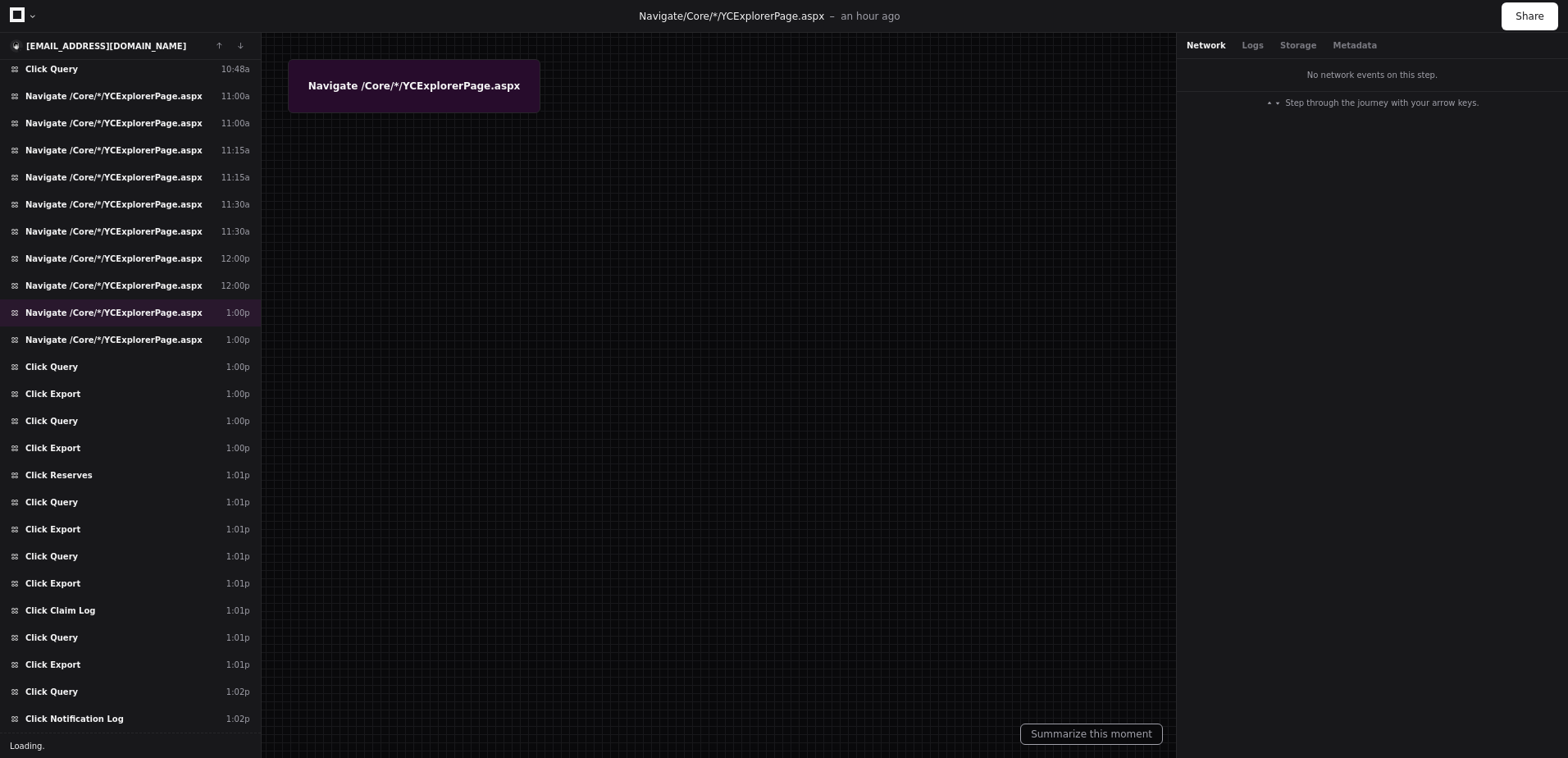
click at [70, 747] on button "Loading . . ." at bounding box center [130, 745] width 261 height 26
click at [20, 746] on span "Loading" at bounding box center [26, 746] width 32 height 12
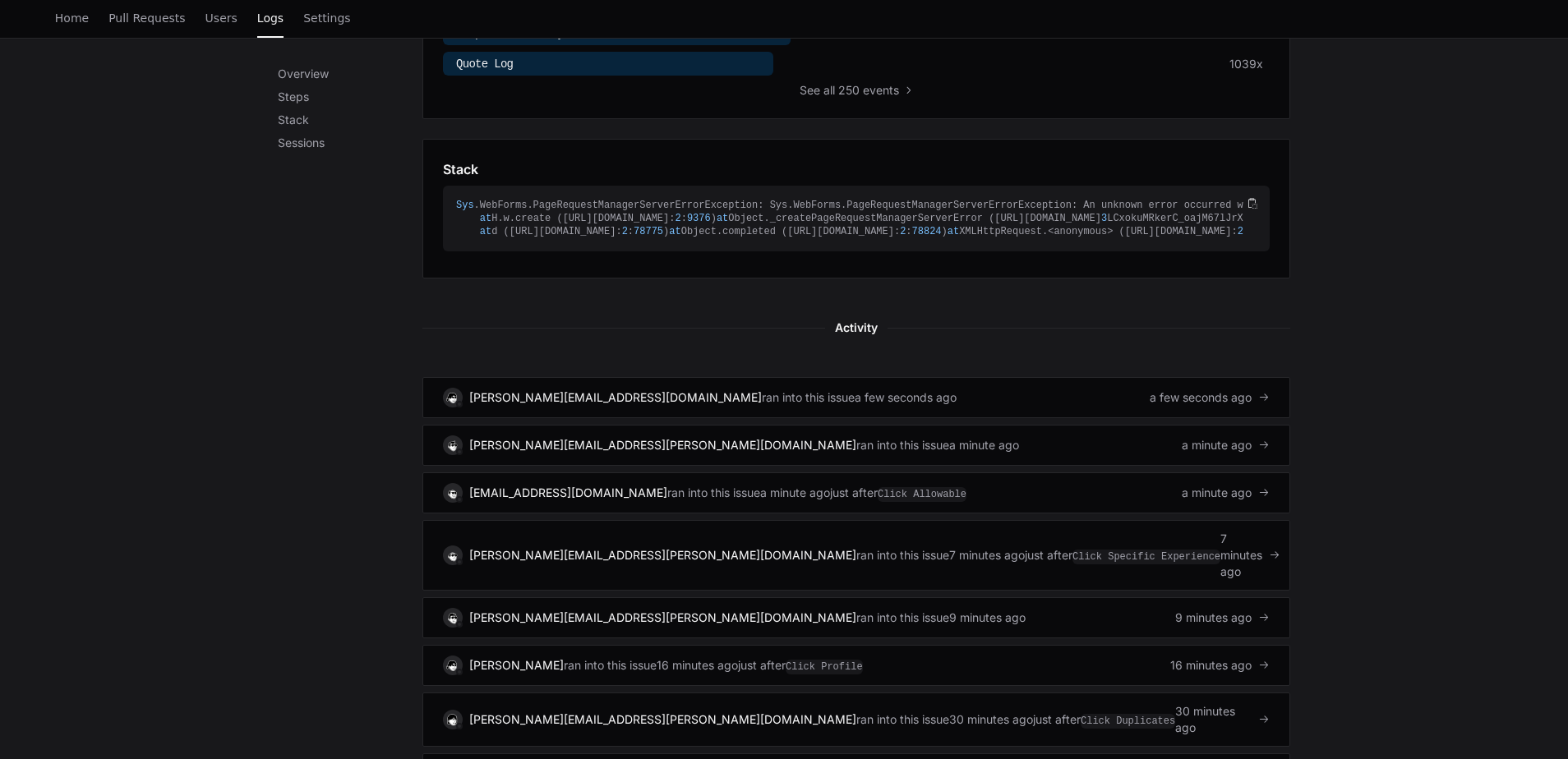
scroll to position [762, 0]
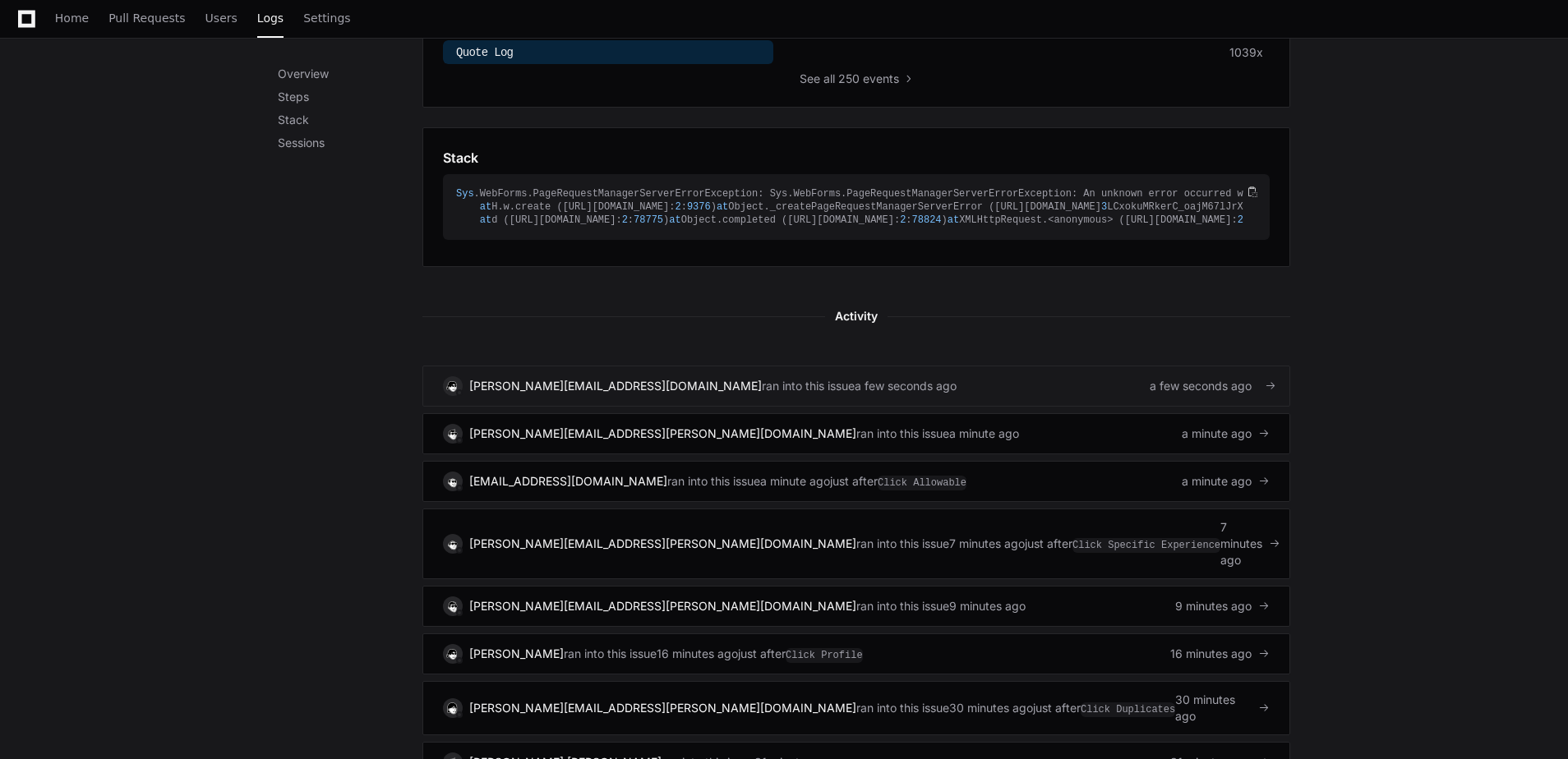
click at [854, 394] on div "a few seconds ago" at bounding box center [905, 385] width 102 height 16
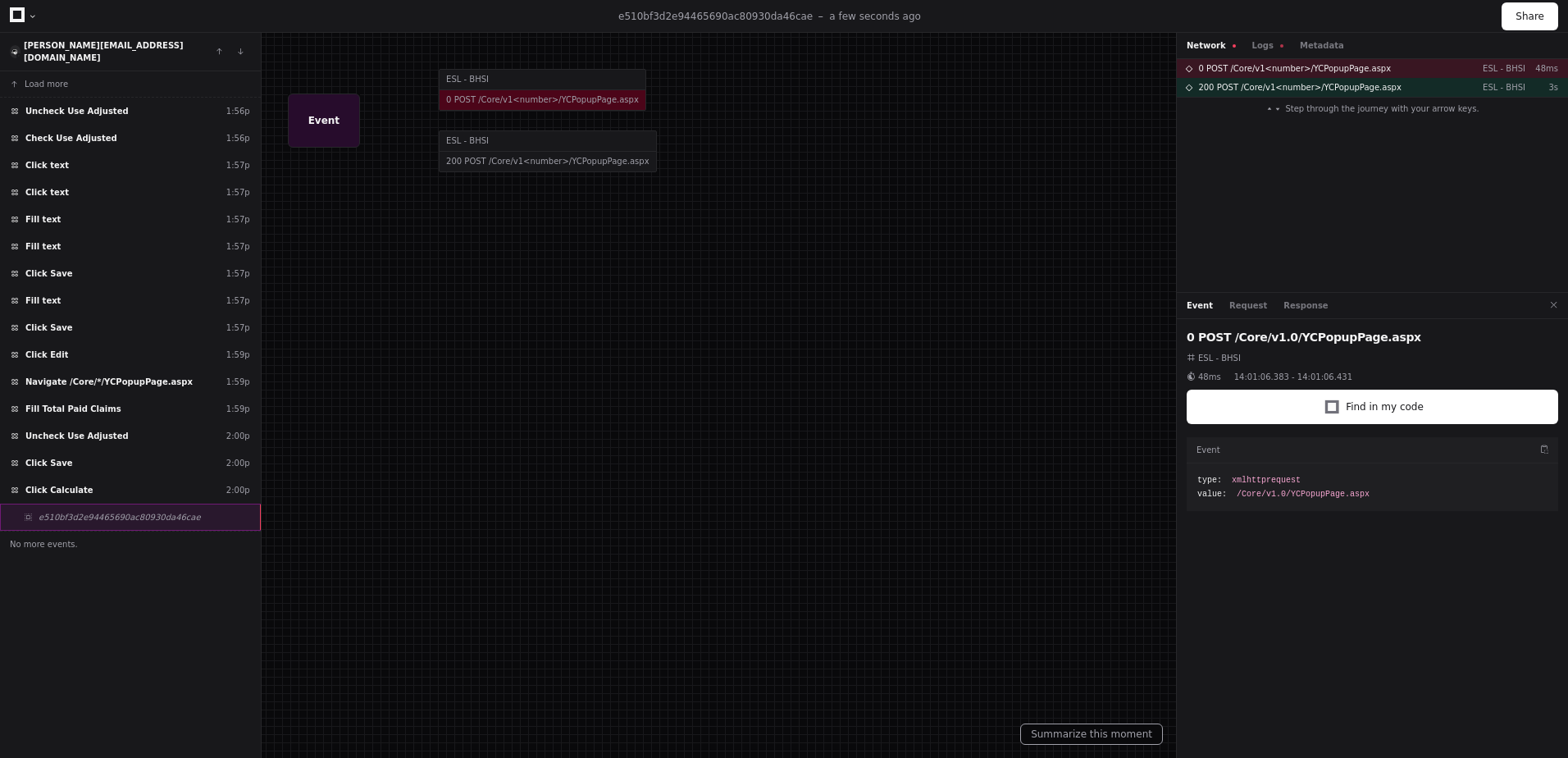
click at [240, 511] on div "e510bf3d2e94465690ac80930da46cae" at bounding box center [130, 517] width 261 height 27
click at [1270, 39] on button "Logs" at bounding box center [1268, 45] width 31 height 12
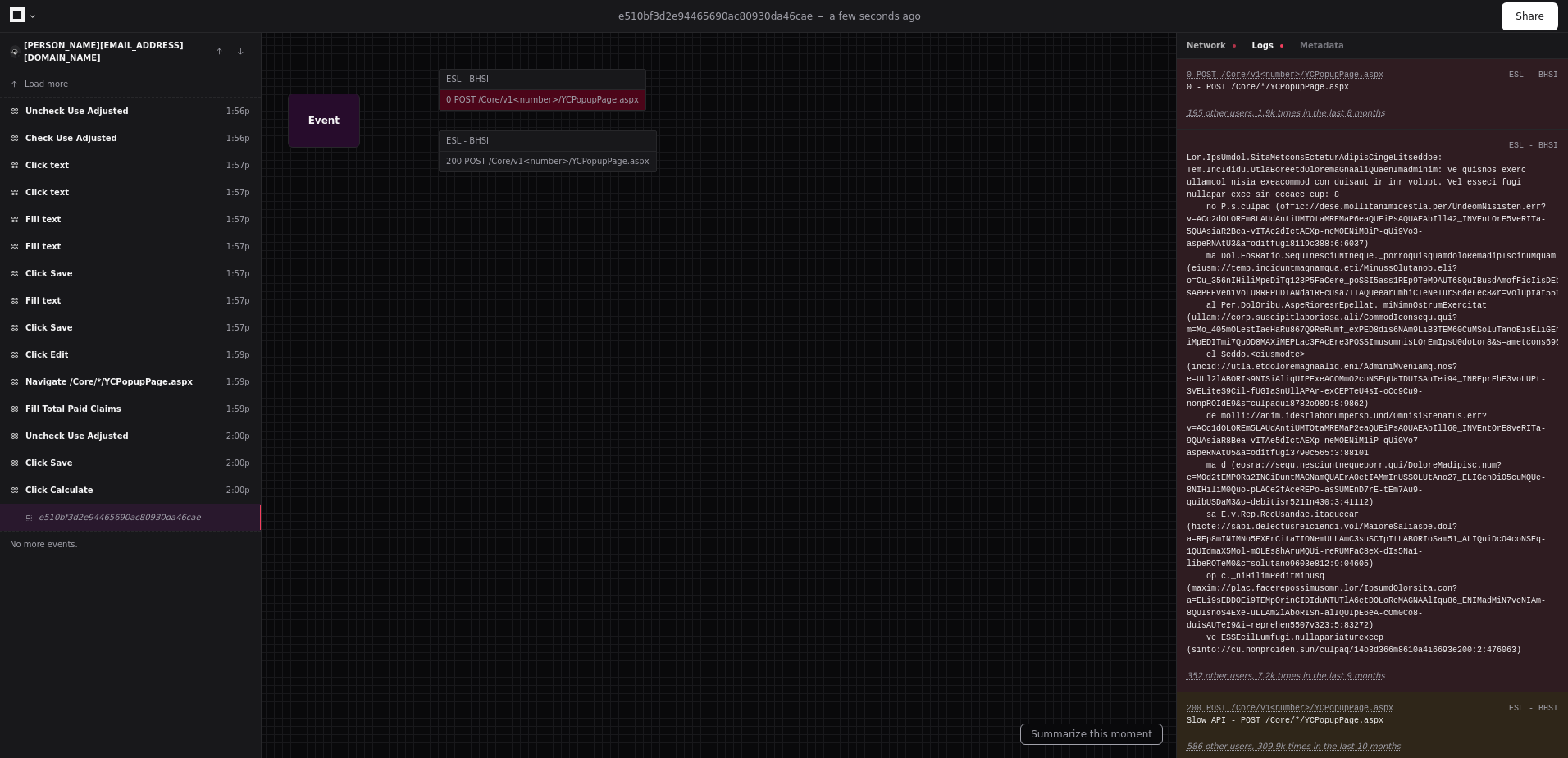
click at [1216, 40] on button "Network" at bounding box center [1211, 45] width 49 height 12
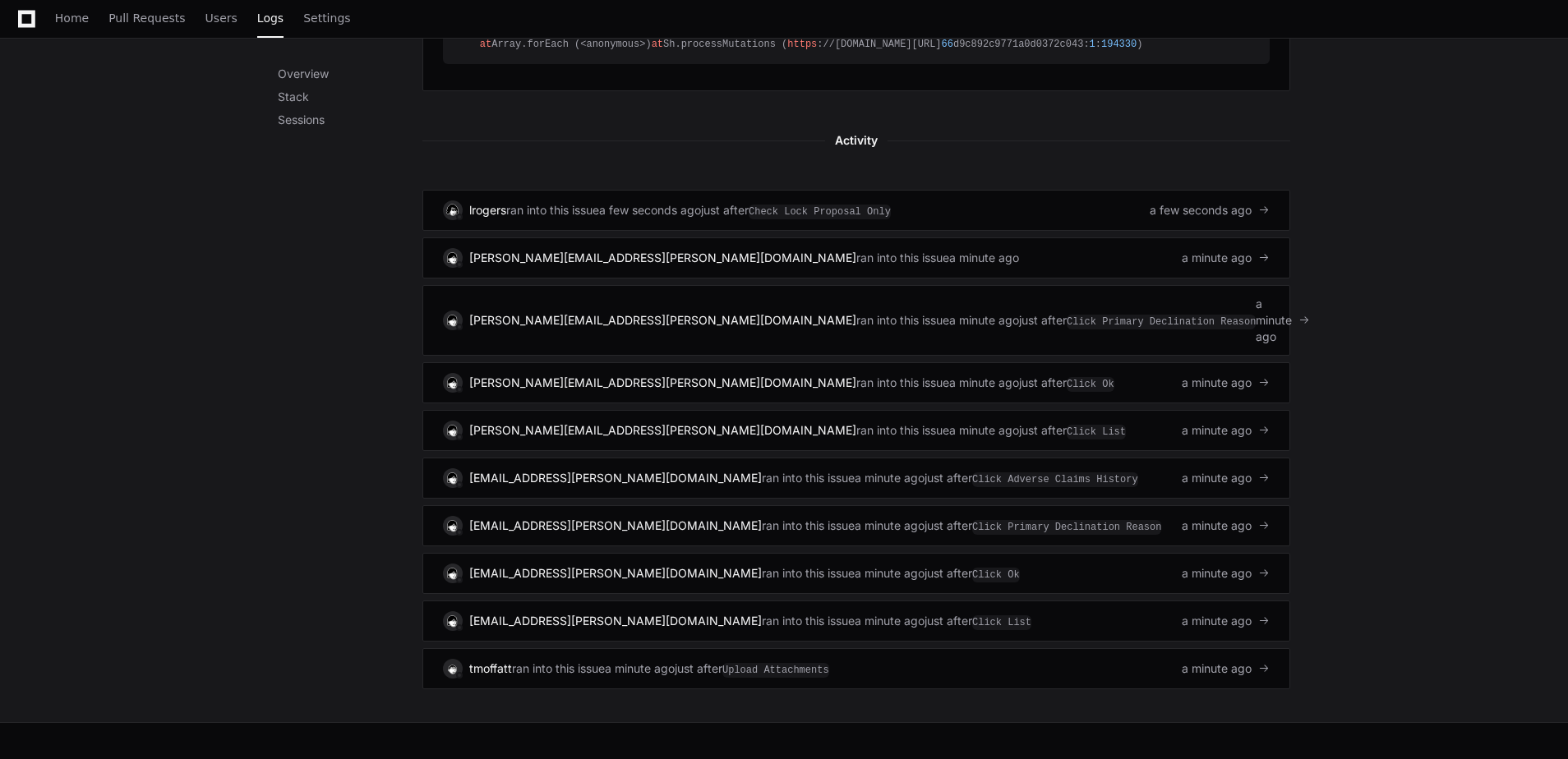
scroll to position [705, 0]
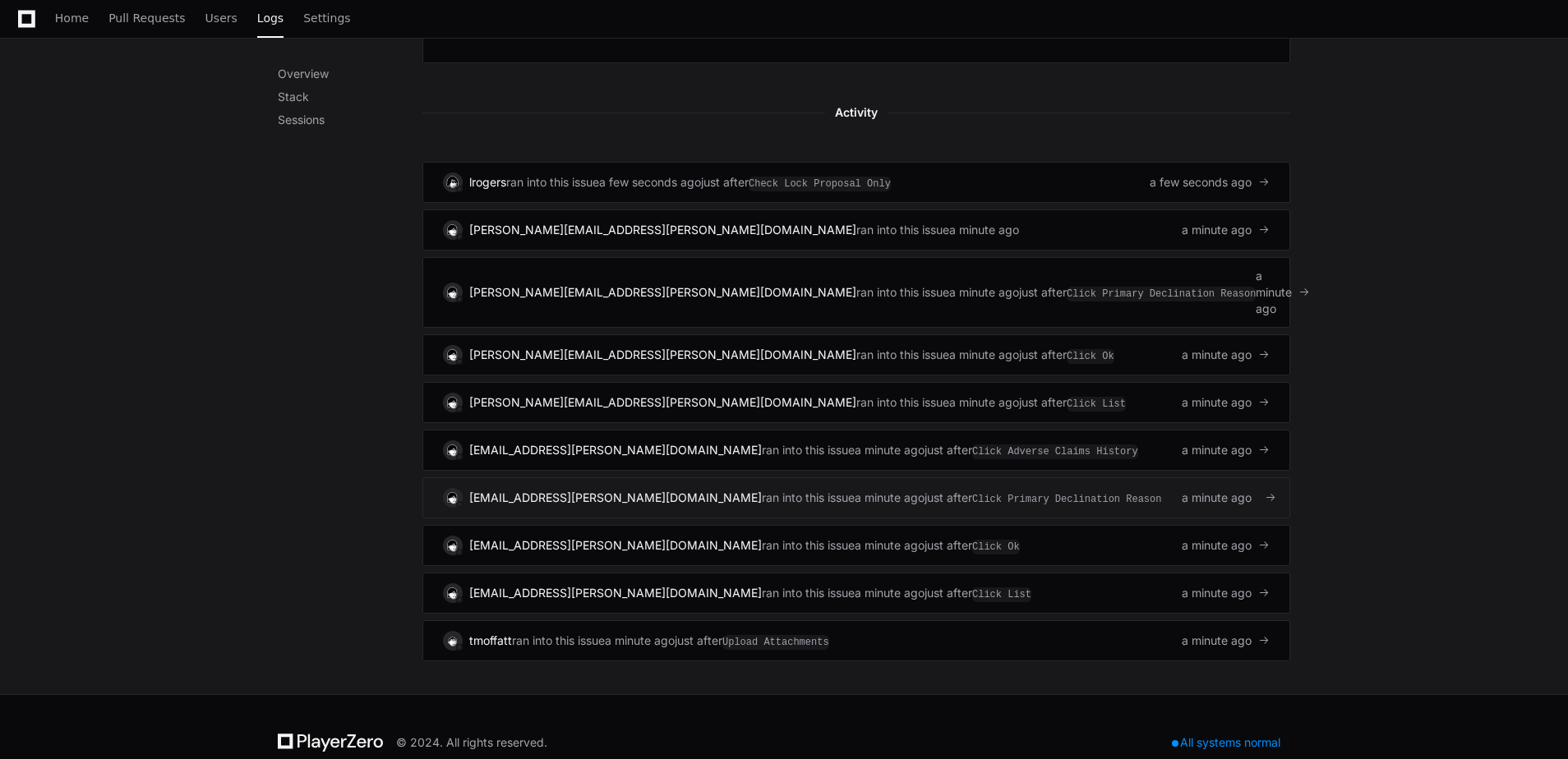
click at [1108, 488] on div "kenzie.hart@bhspecialty.com ran into this issue a minute ago just after Click P…" at bounding box center [856, 498] width 826 height 20
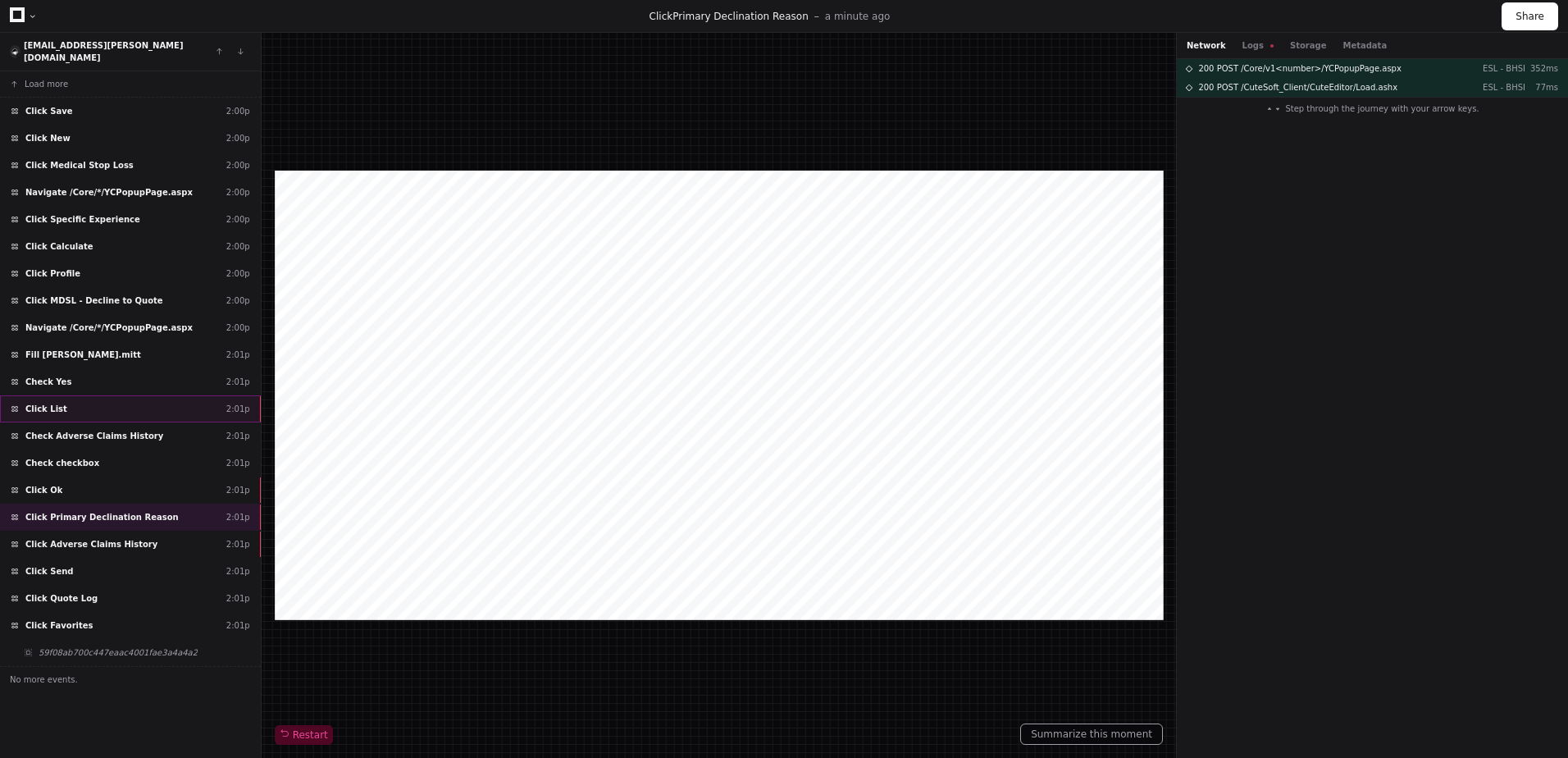
click at [150, 408] on div "Click List 2:01p" at bounding box center [130, 409] width 261 height 27
click at [1243, 41] on button "Logs" at bounding box center [1258, 45] width 31 height 12
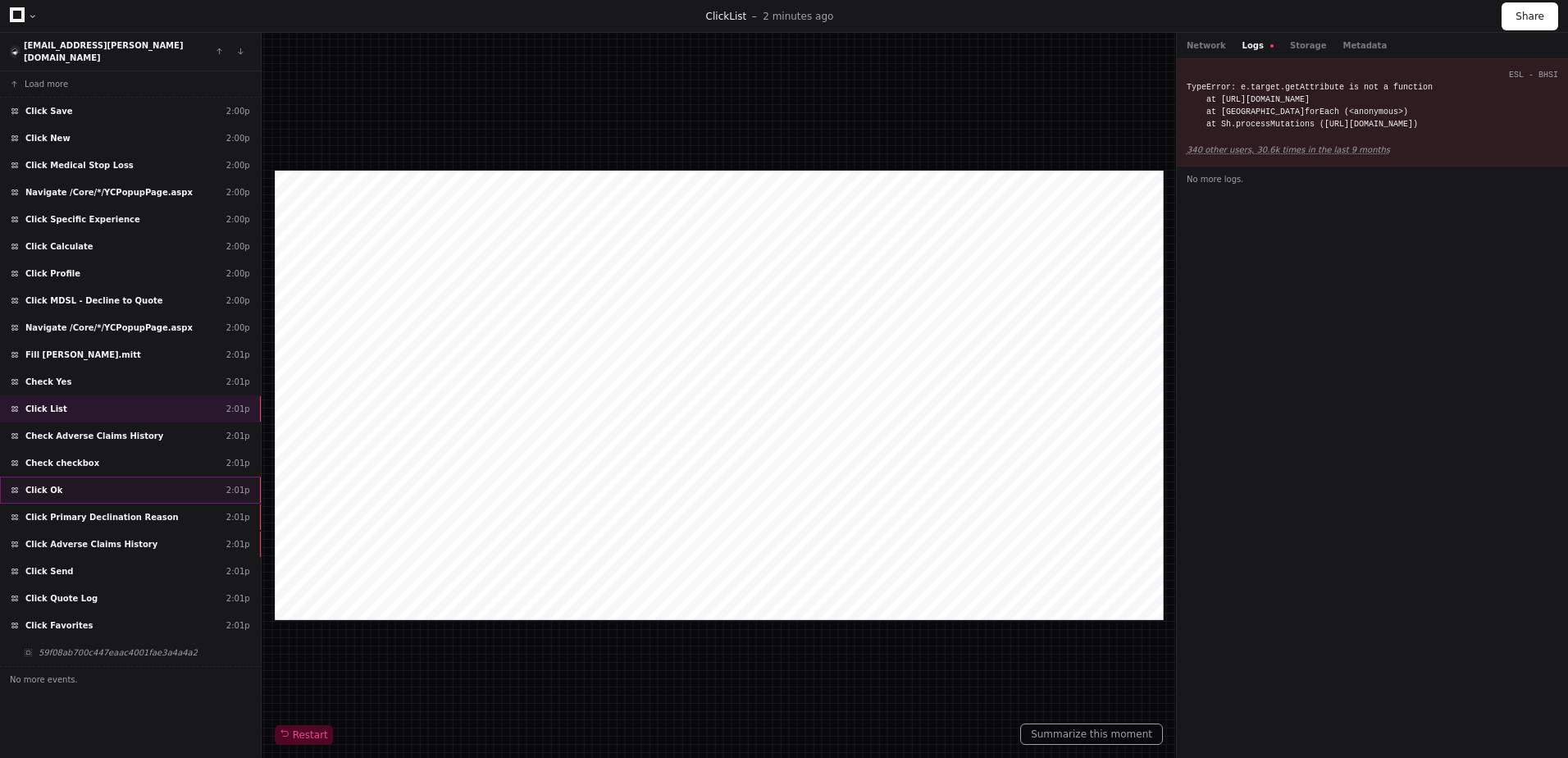
click at [149, 485] on div "Click Ok 2:01p" at bounding box center [130, 490] width 261 height 27
click at [157, 517] on div "Click Primary Declination Reason 2:01p" at bounding box center [130, 517] width 261 height 27
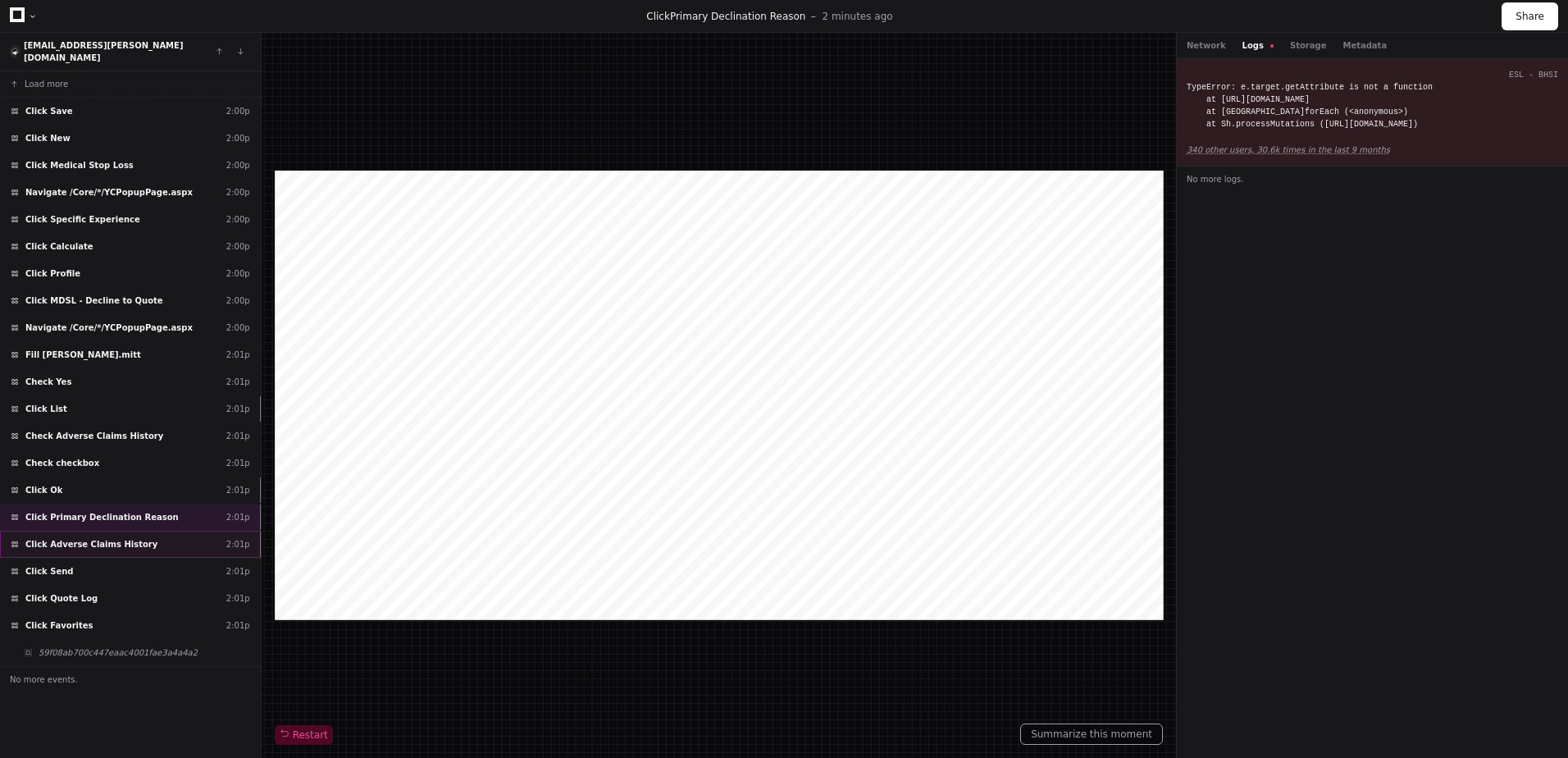
click at [159, 535] on div "Click Adverse Claims History 2:01p" at bounding box center [130, 544] width 261 height 27
click at [1237, 154] on app-text-suspense "340 other users, 30.6k times in the last 9 months" at bounding box center [1288, 150] width 203 height 9
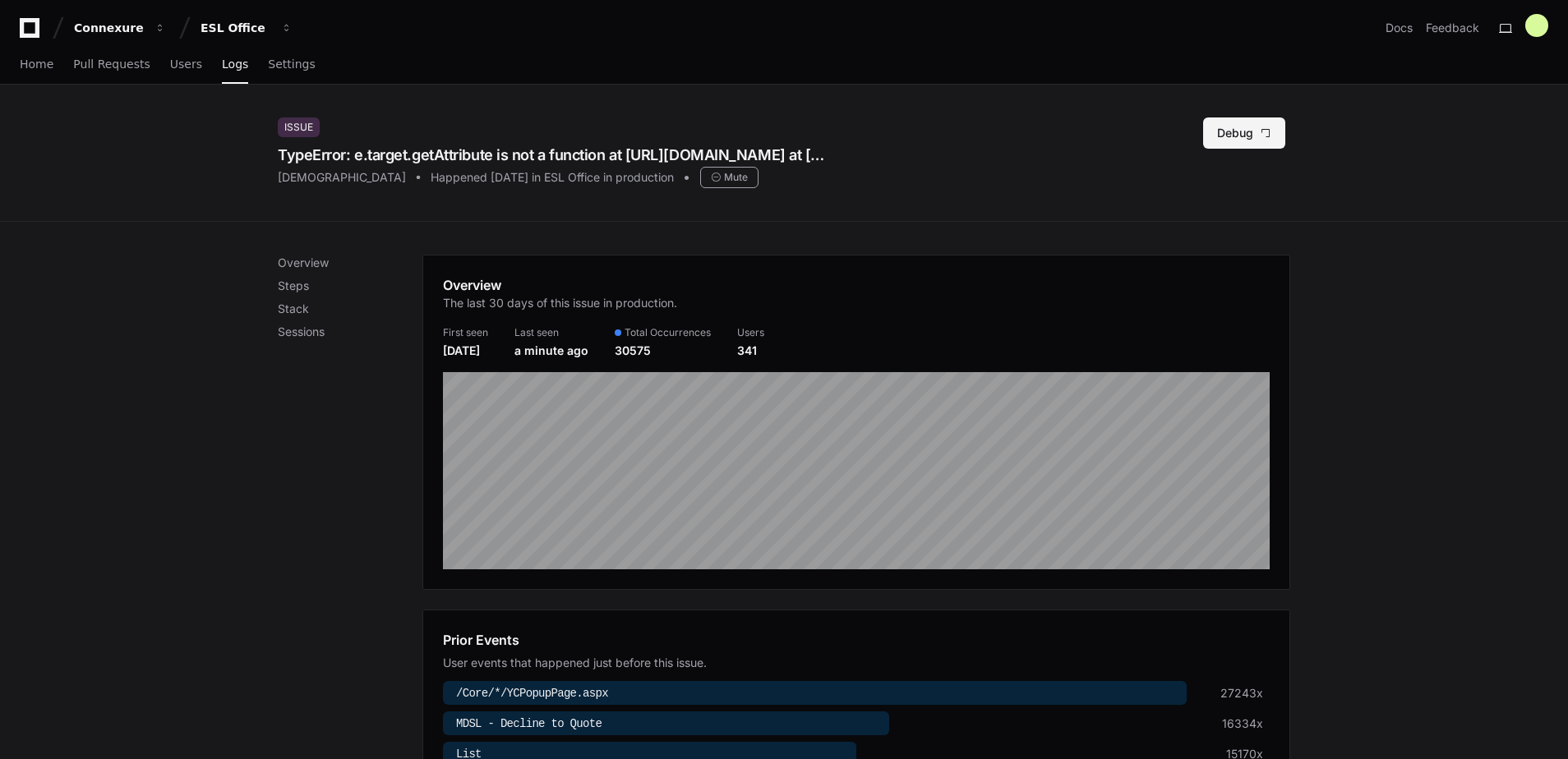
click at [1247, 133] on button "Debug" at bounding box center [1244, 133] width 82 height 31
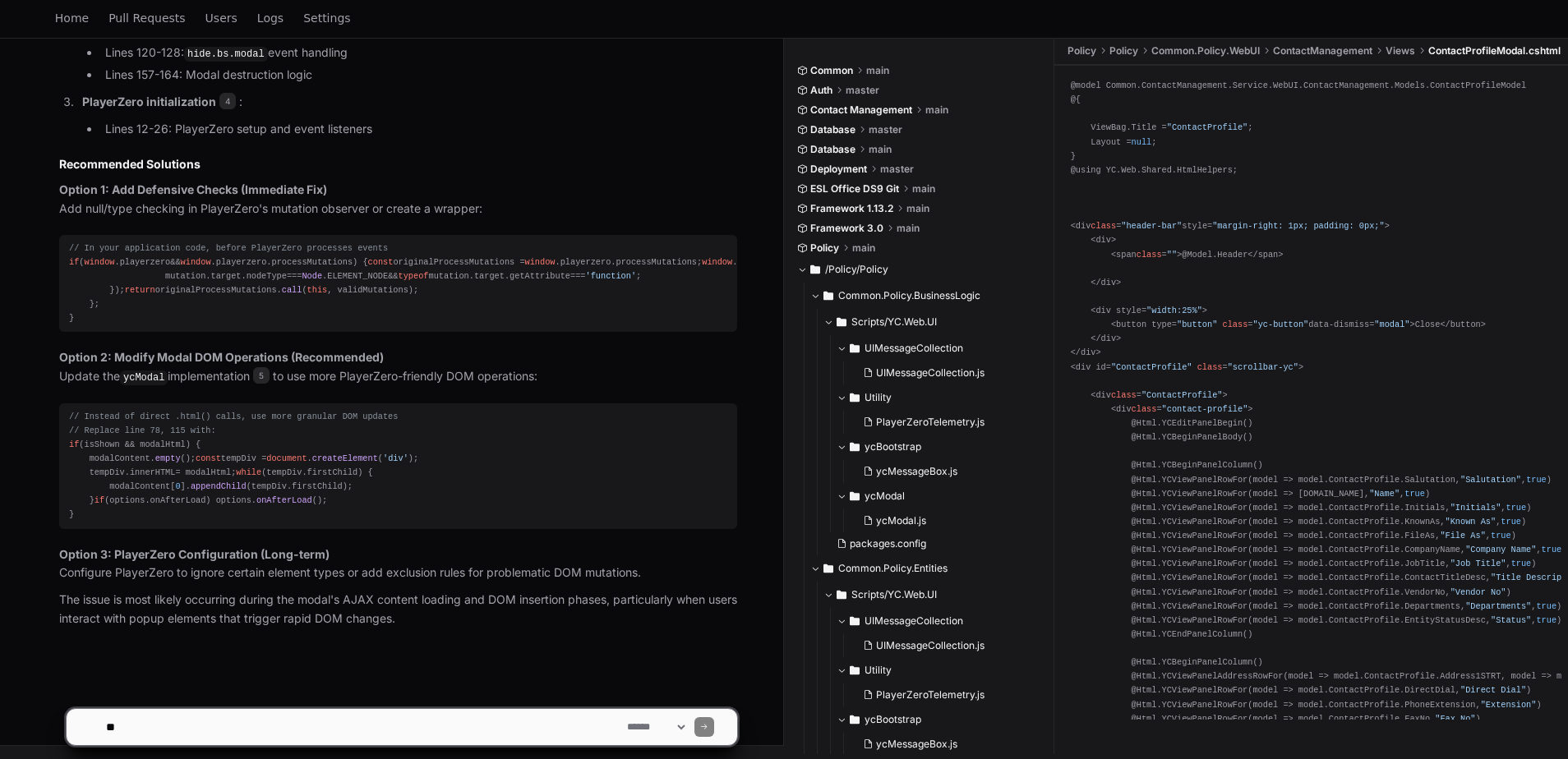
scroll to position [1904, 0]
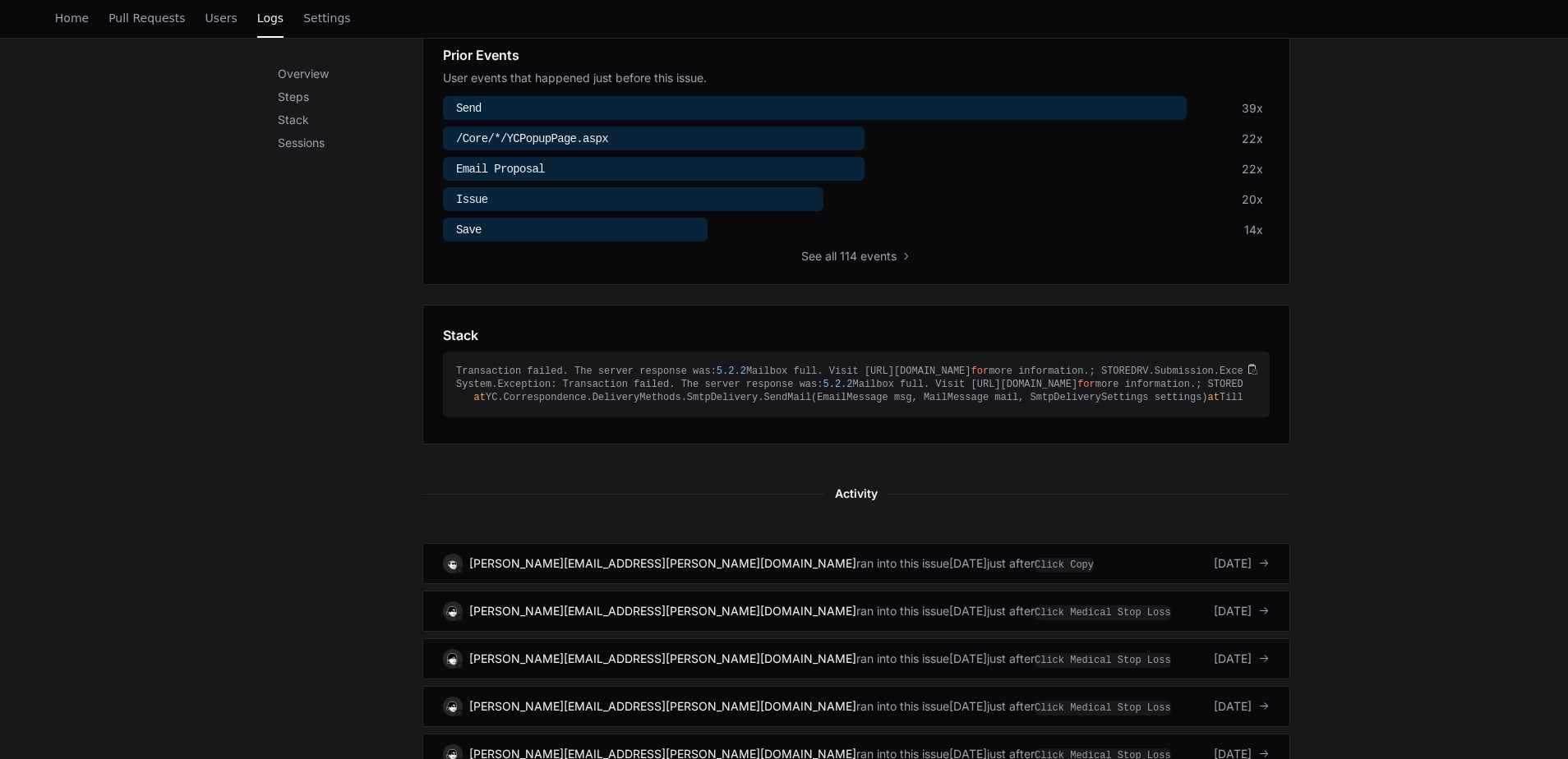
scroll to position [642, 0]
